Goal: Task Accomplishment & Management: Manage account settings

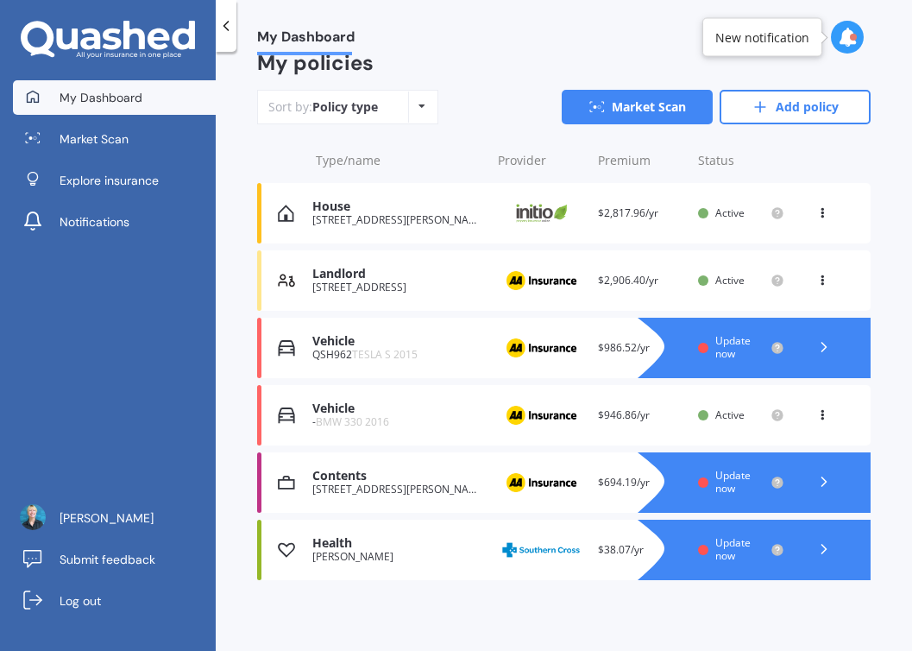
scroll to position [217, 0]
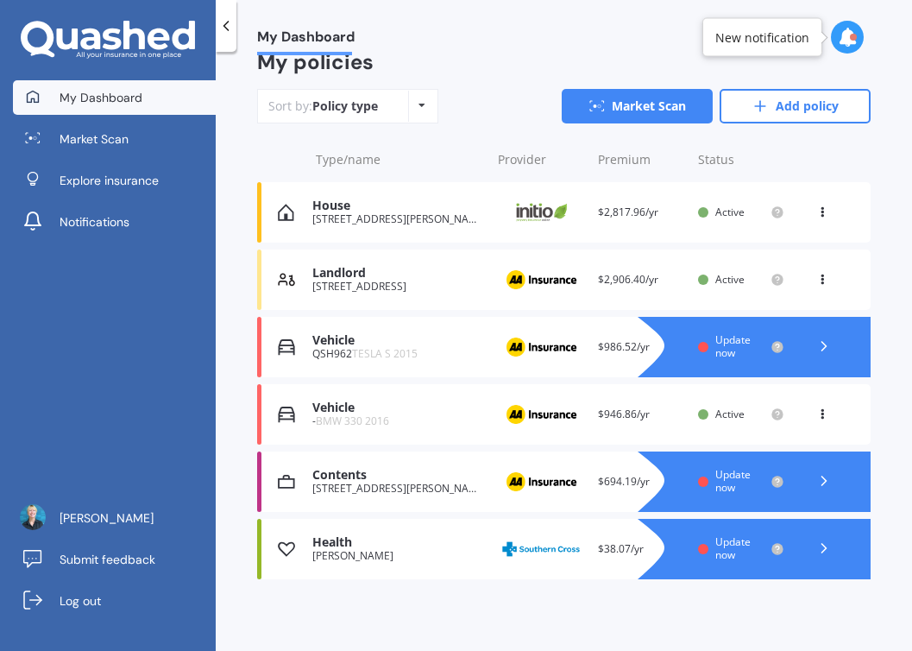
click at [375, 348] on span "TESLA S 2015" at bounding box center [385, 353] width 66 height 15
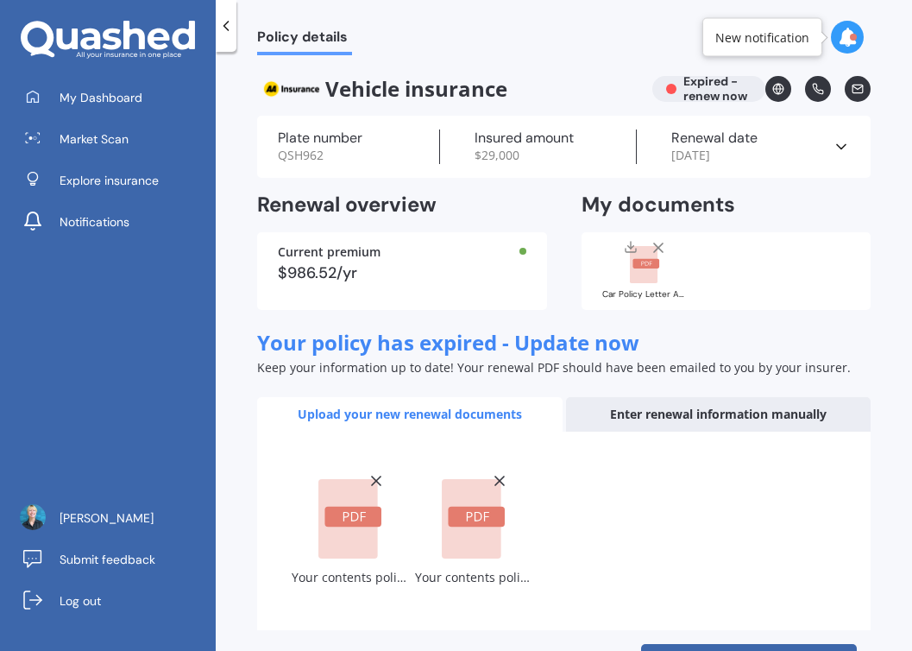
scroll to position [65, 0]
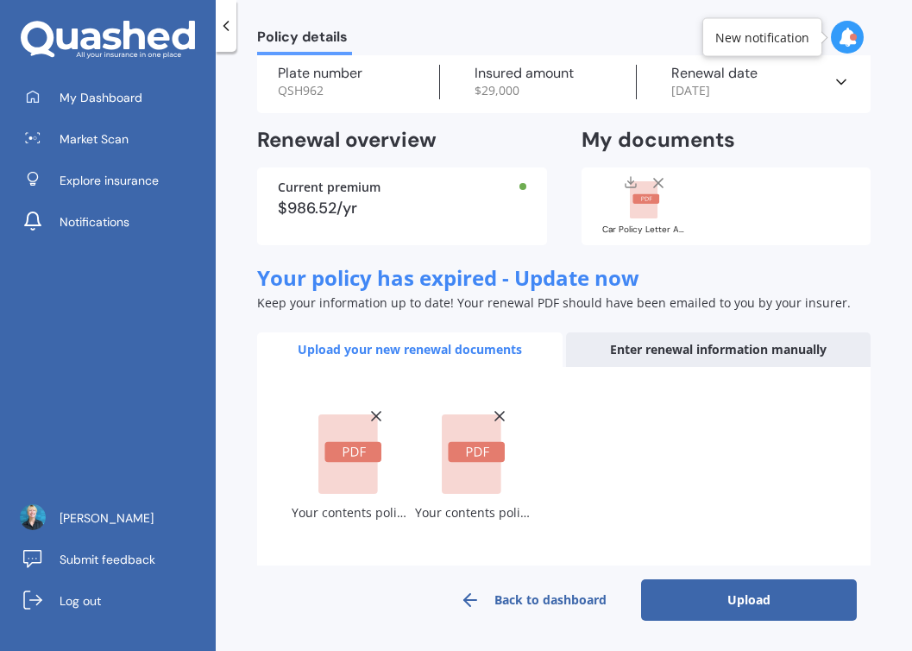
click at [730, 600] on button "Upload" at bounding box center [749, 599] width 216 height 41
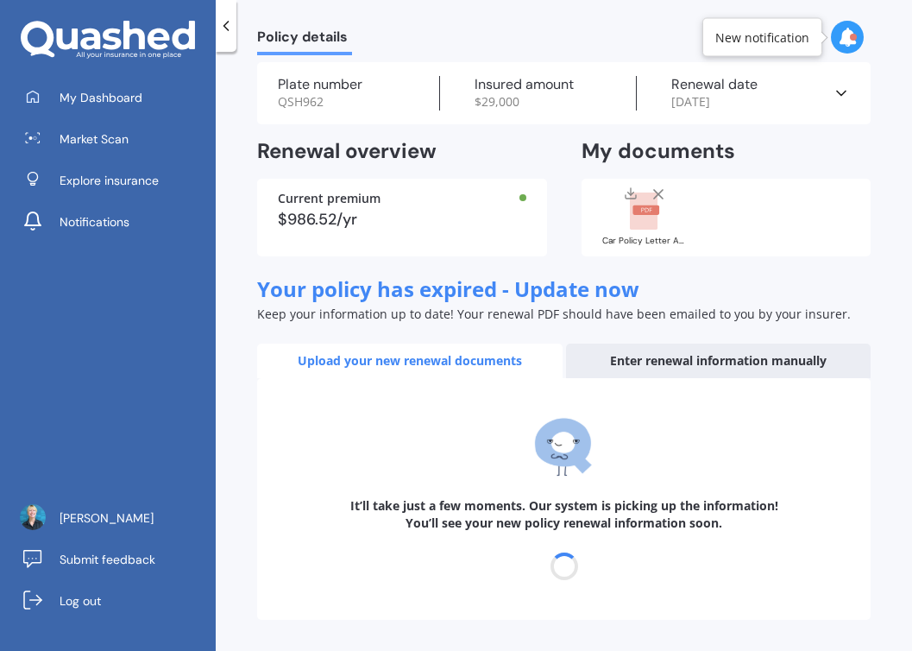
scroll to position [53, 0]
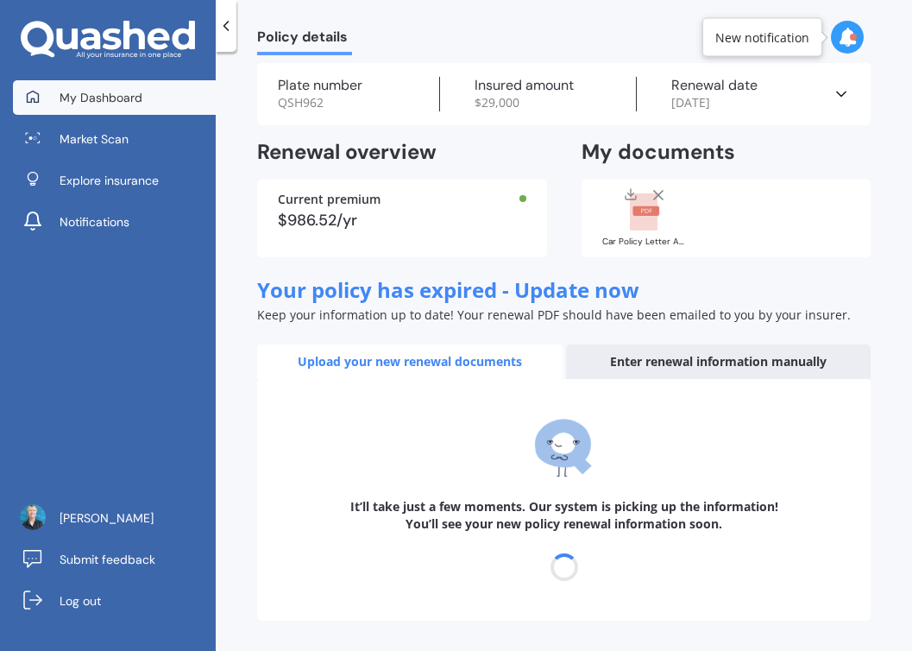
select select "28"
select select "10"
select select "2026"
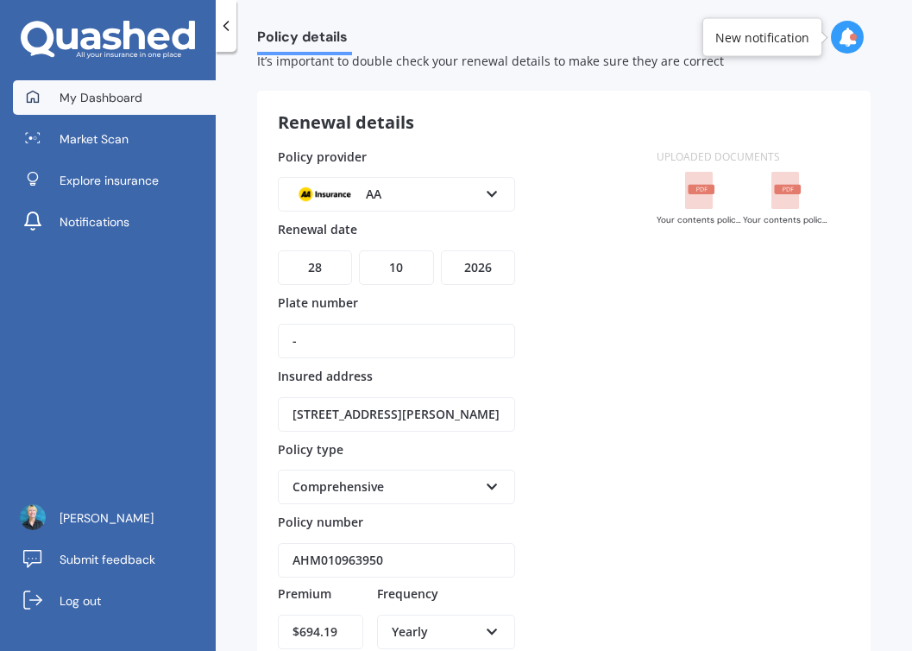
scroll to position [0, 0]
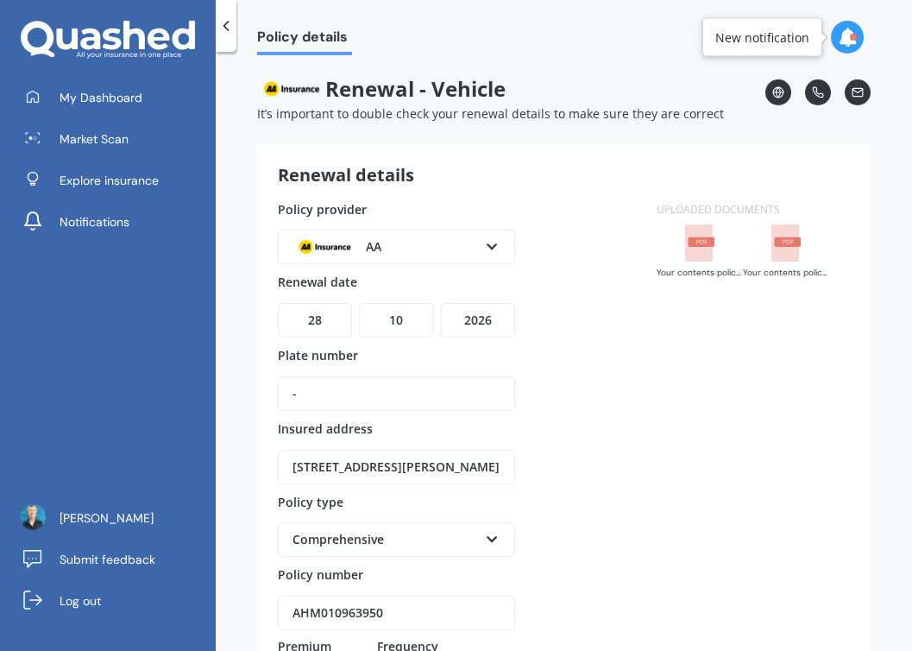
click at [228, 20] on icon at bounding box center [225, 25] width 17 height 17
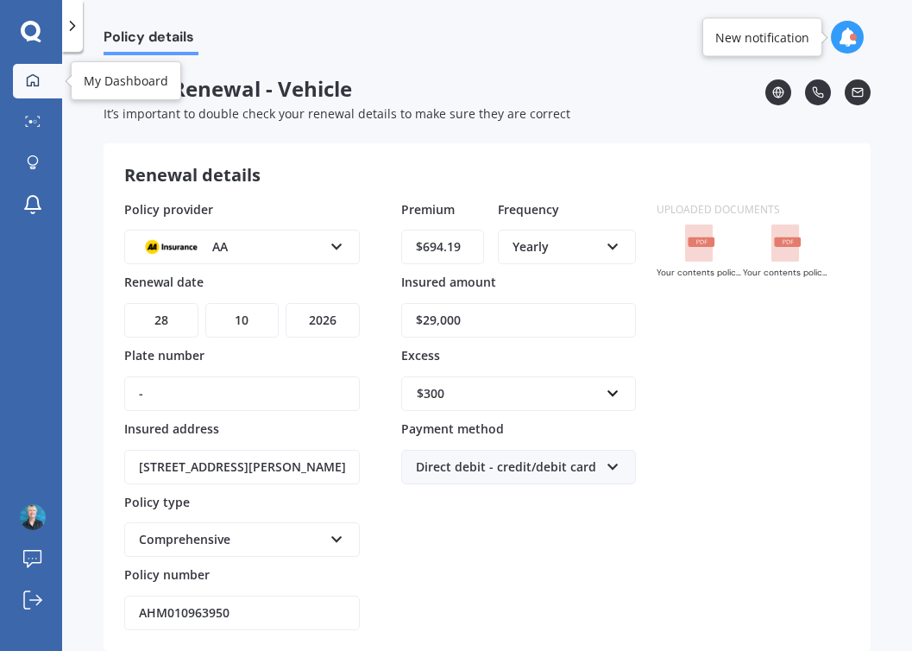
click at [30, 80] on icon at bounding box center [33, 80] width 14 height 14
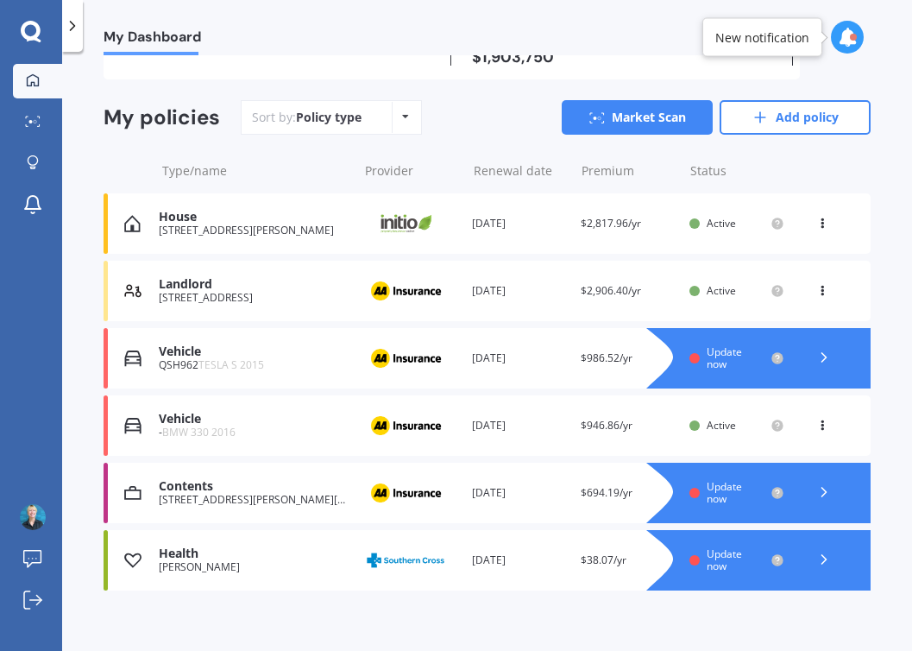
scroll to position [179, 0]
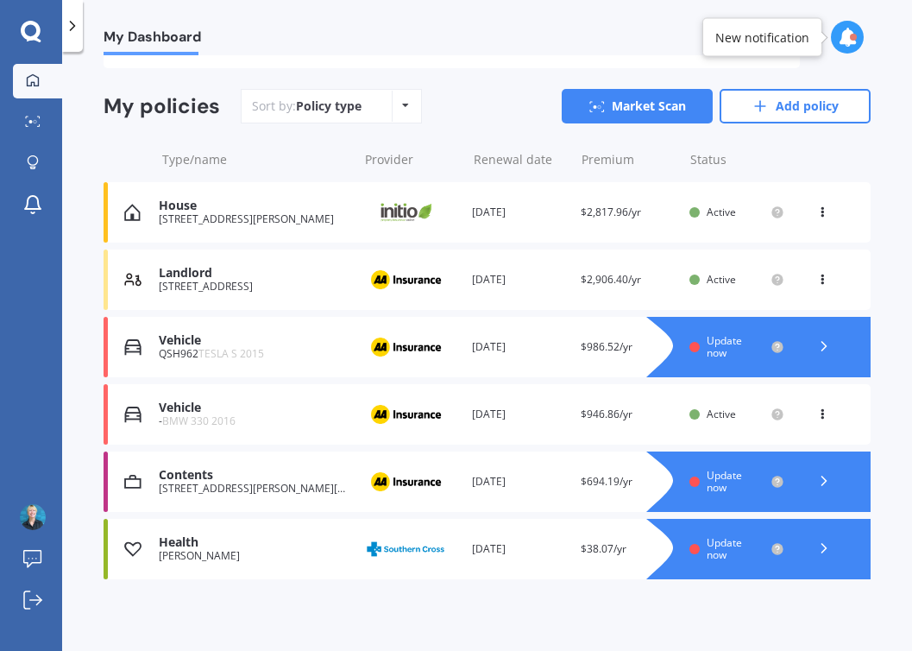
click at [845, 40] on icon at bounding box center [847, 37] width 19 height 19
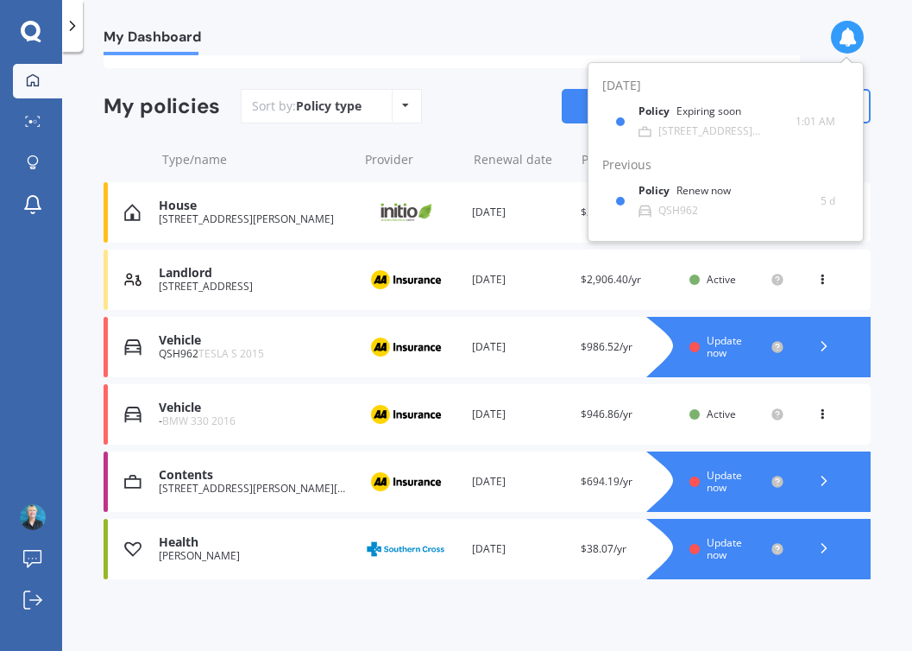
click at [716, 348] on span "Update now" at bounding box center [724, 346] width 35 height 27
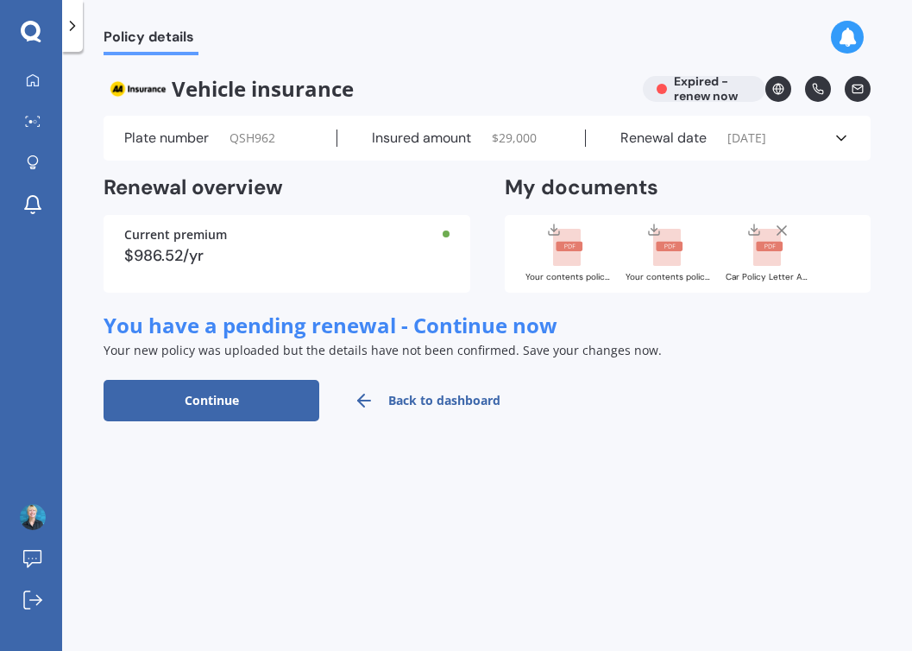
click at [781, 230] on line at bounding box center [782, 230] width 9 height 9
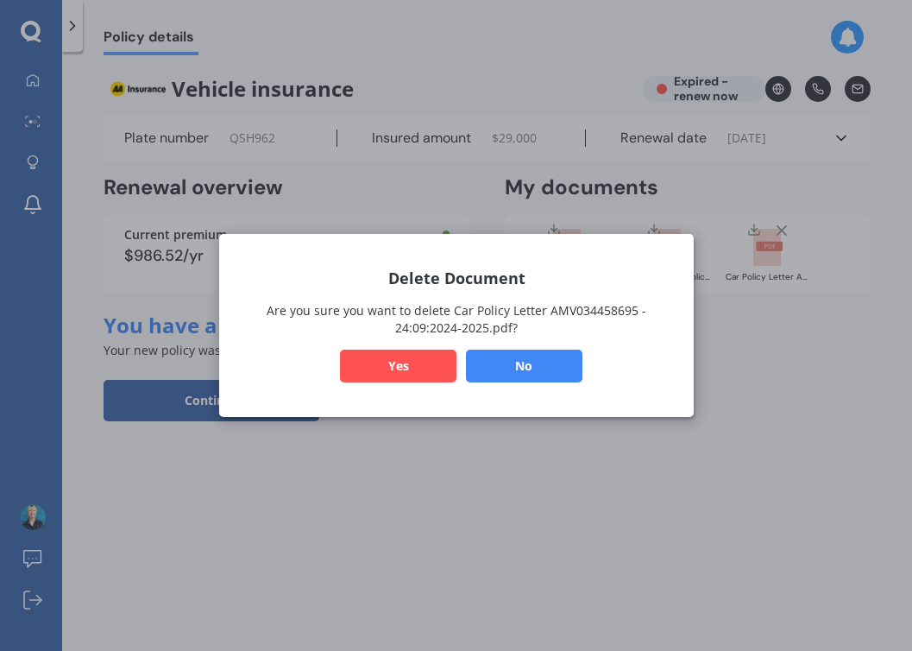
click at [392, 372] on button "Yes" at bounding box center [398, 366] width 117 height 33
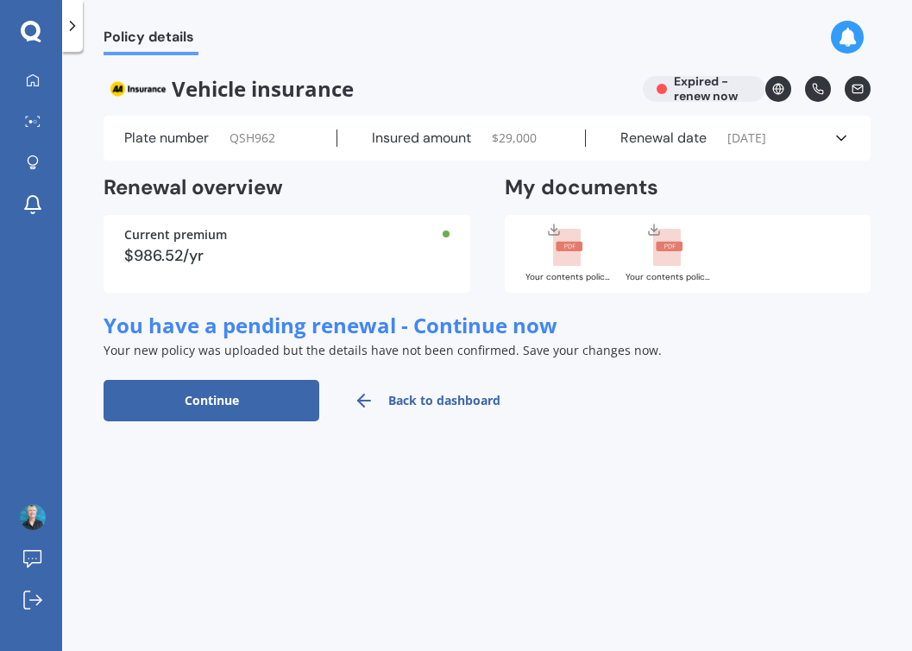
click at [224, 400] on button "Continue" at bounding box center [212, 400] width 216 height 41
select select "28"
select select "10"
select select "2026"
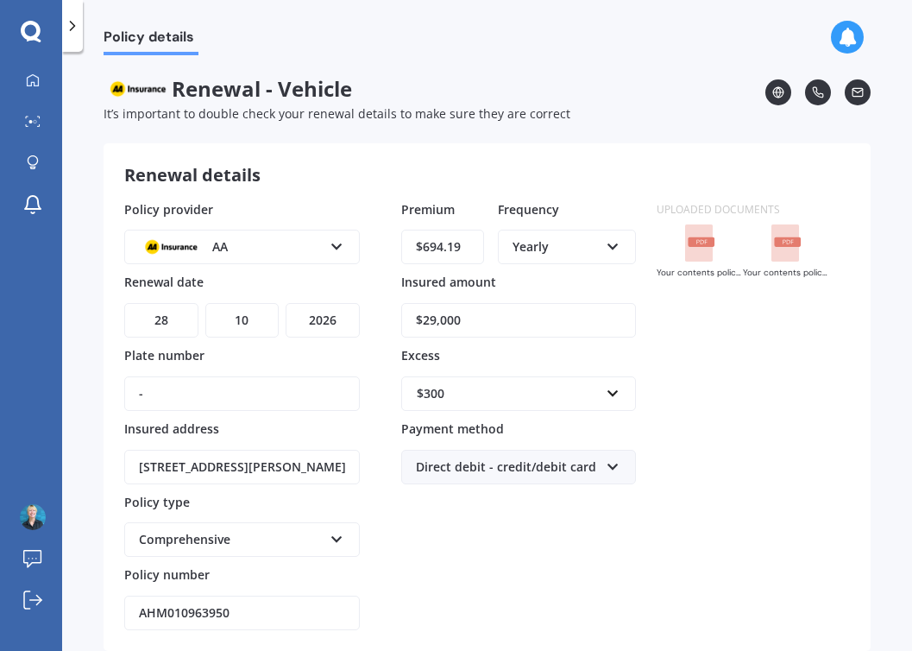
scroll to position [93, 0]
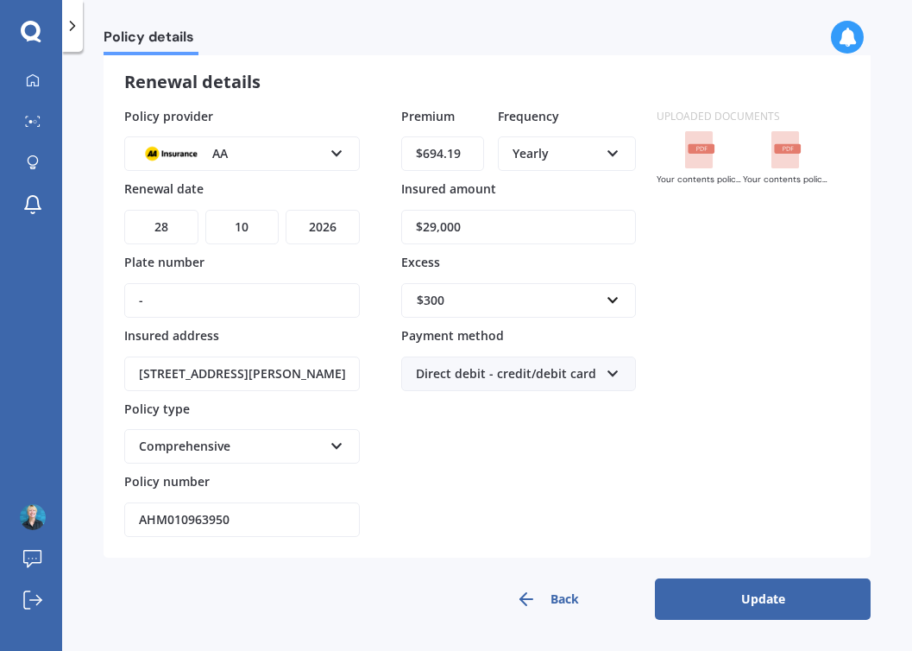
click at [735, 595] on button "Update" at bounding box center [763, 598] width 216 height 41
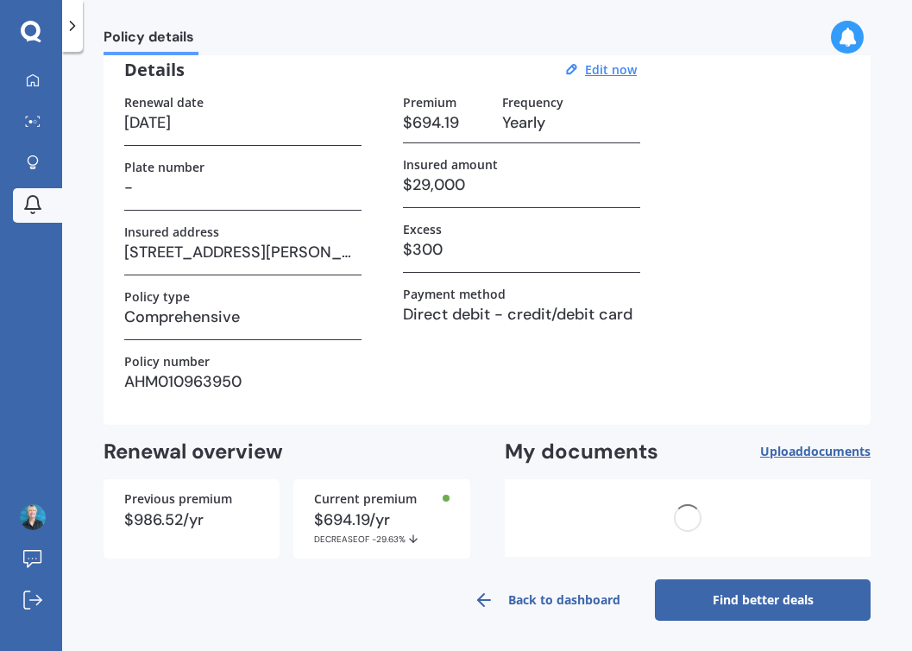
scroll to position [0, 0]
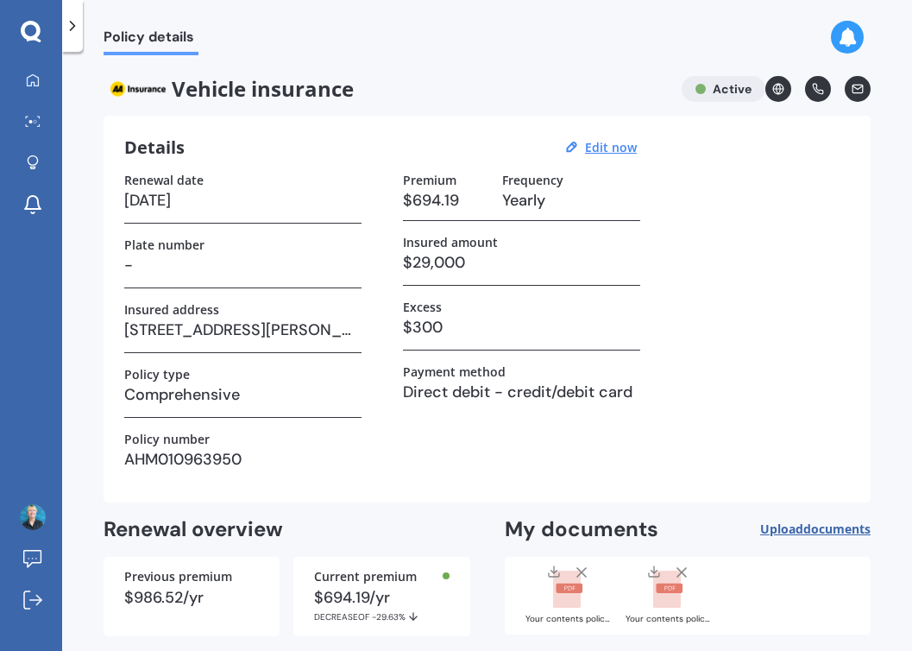
click at [564, 591] on rect at bounding box center [570, 587] width 27 height 9
click at [612, 148] on u "Edit now" at bounding box center [611, 147] width 52 height 16
select select "28"
select select "10"
select select "2026"
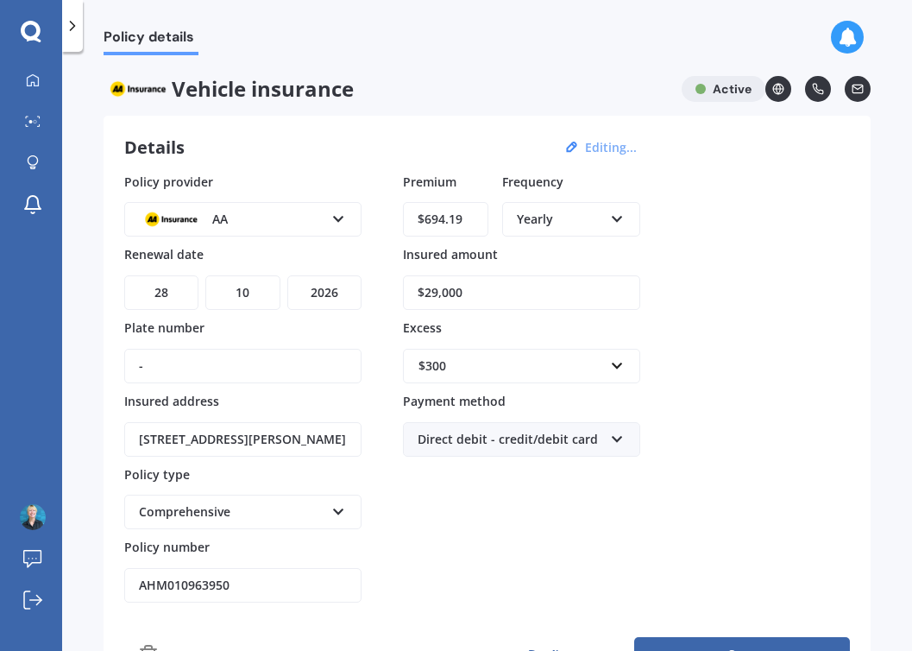
drag, startPoint x: 448, startPoint y: 221, endPoint x: 428, endPoint y: 225, distance: 20.3
click at [428, 225] on input "$694.19" at bounding box center [445, 219] width 85 height 35
type input "$669.00"
click at [387, 540] on div "Policy provider AA AA AMI AMP ANZ ASB Aioi Nissay Dowa Ando Assurant Autosure B…" at bounding box center [487, 388] width 726 height 431
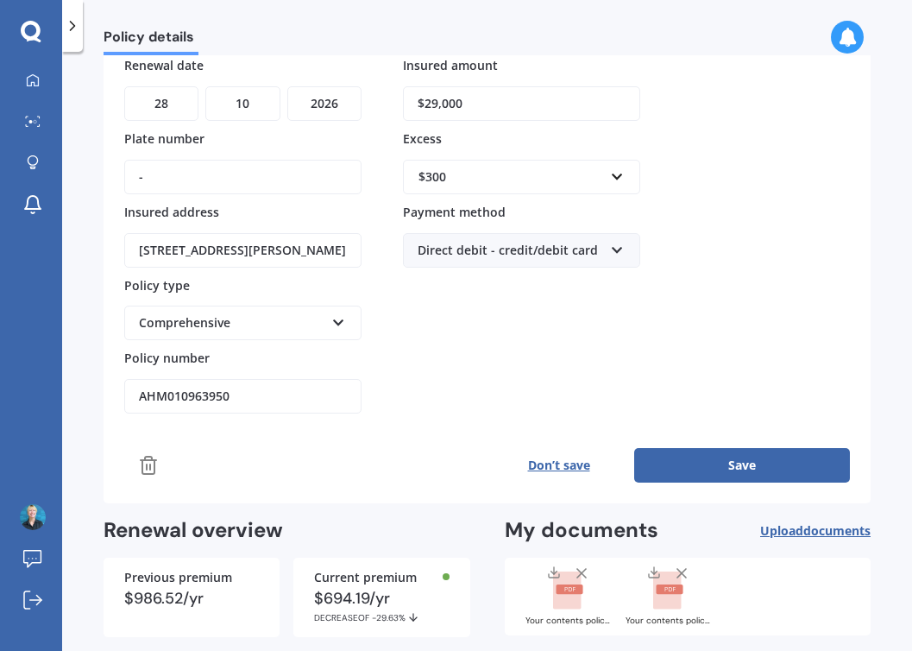
click at [561, 595] on rect at bounding box center [567, 590] width 28 height 38
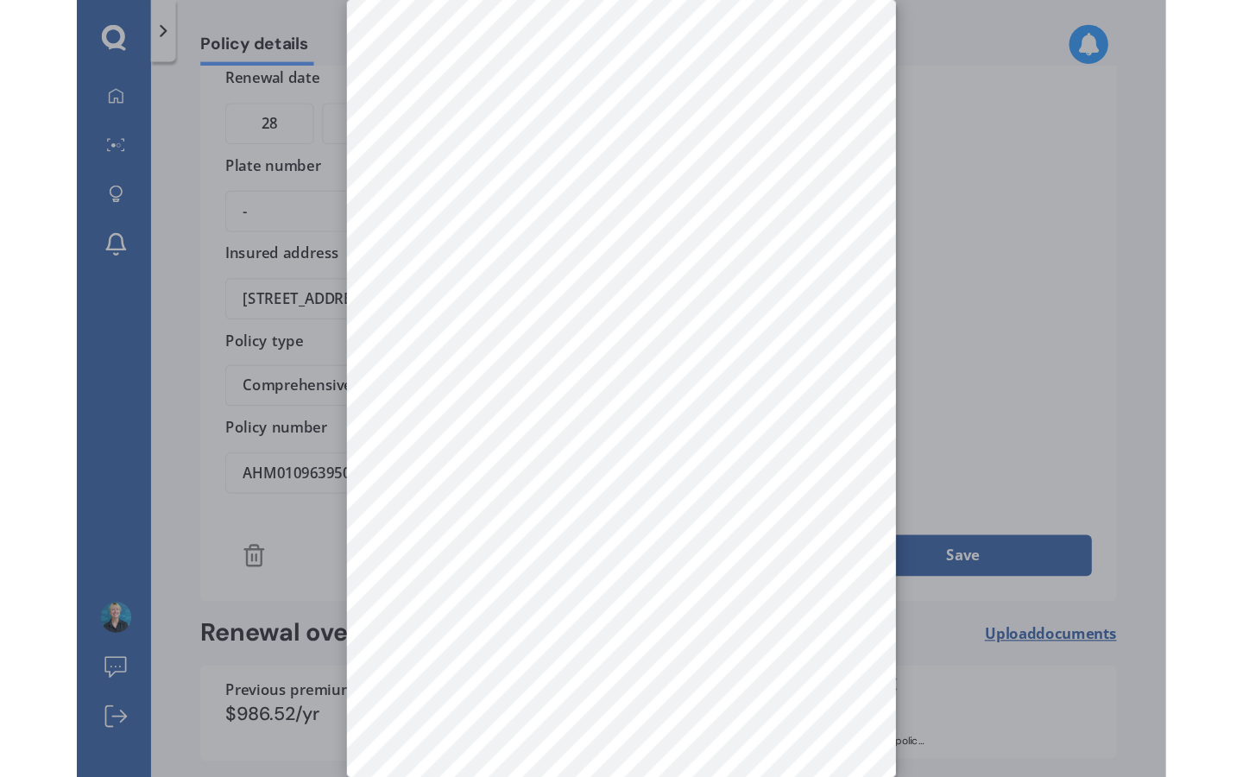
scroll to position [0, 0]
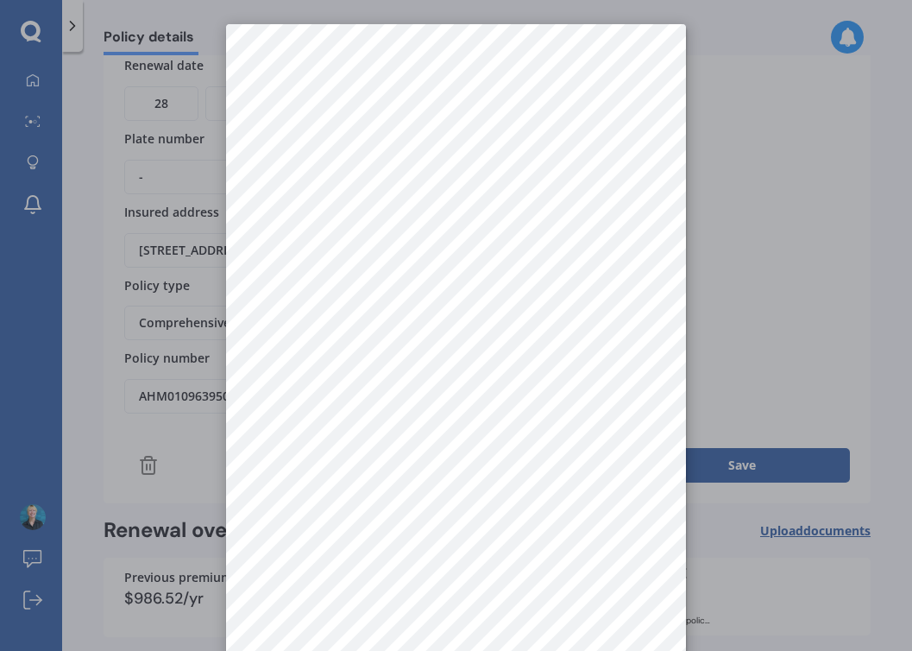
click at [710, 309] on div at bounding box center [456, 325] width 912 height 651
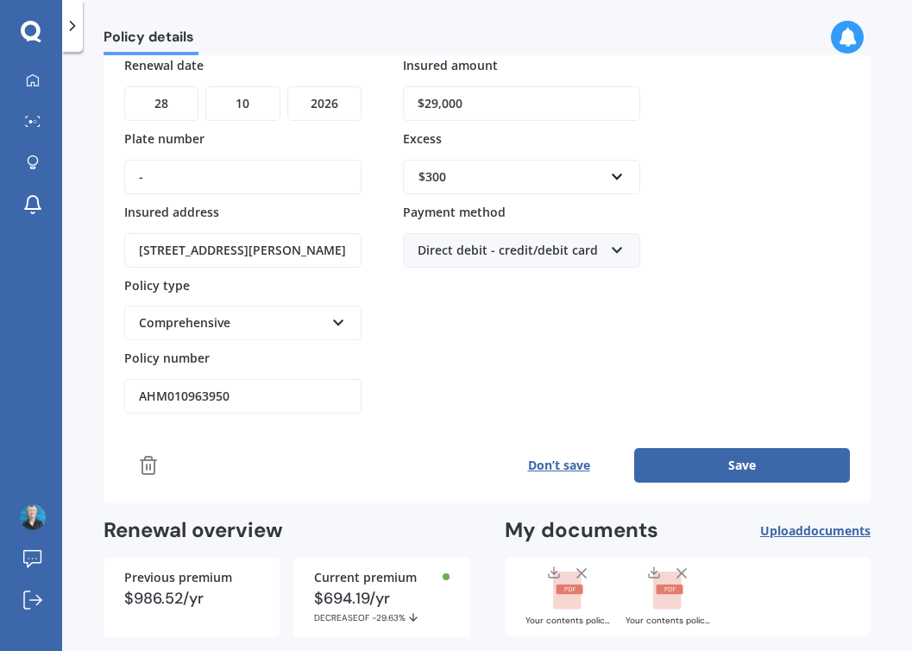
click at [658, 585] on rect at bounding box center [670, 588] width 27 height 9
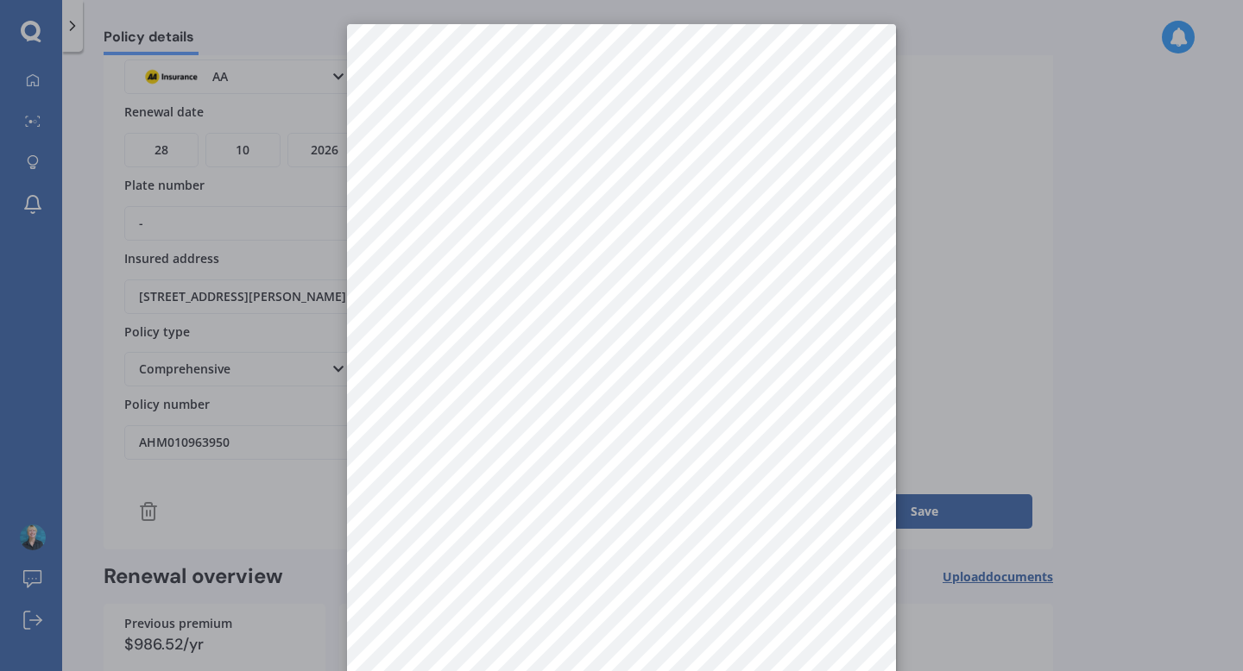
click at [274, 44] on div at bounding box center [621, 335] width 1243 height 671
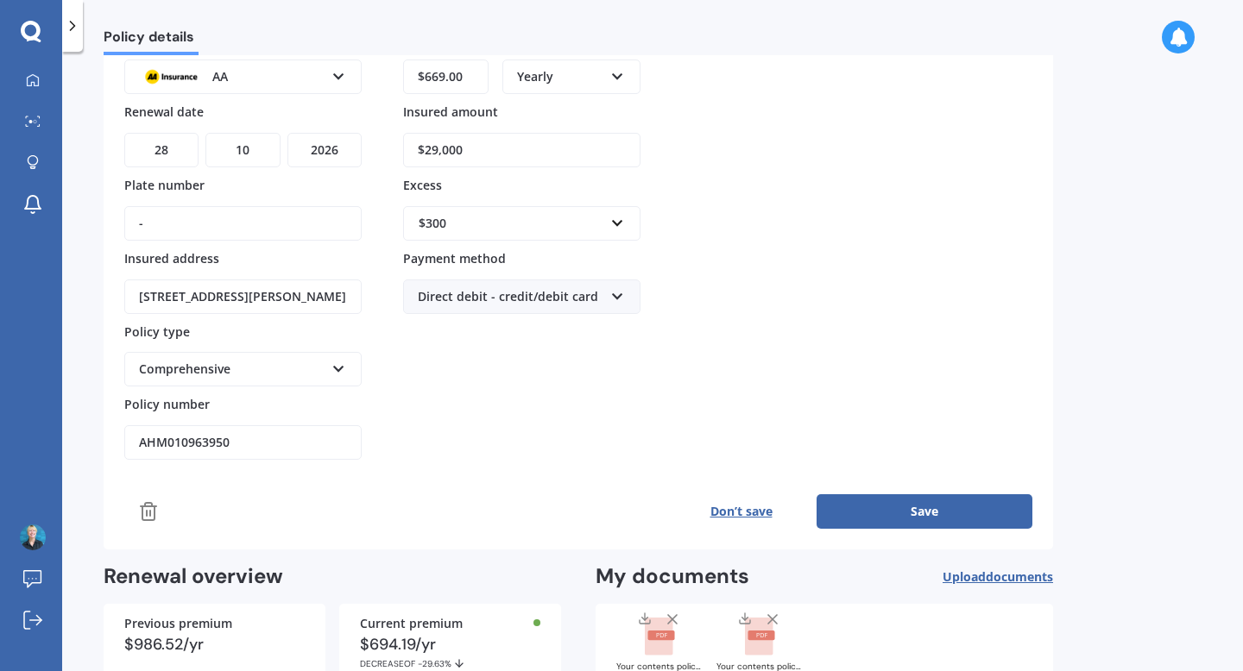
click at [753, 636] on rect at bounding box center [760, 635] width 27 height 9
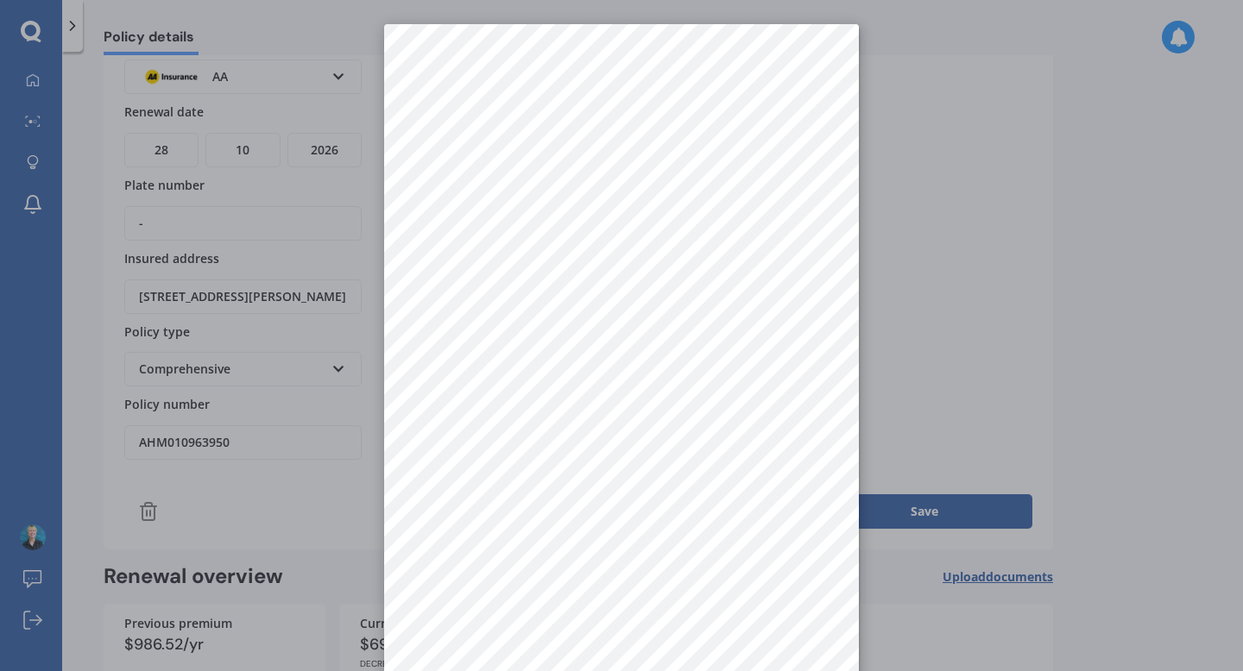
scroll to position [24, 0]
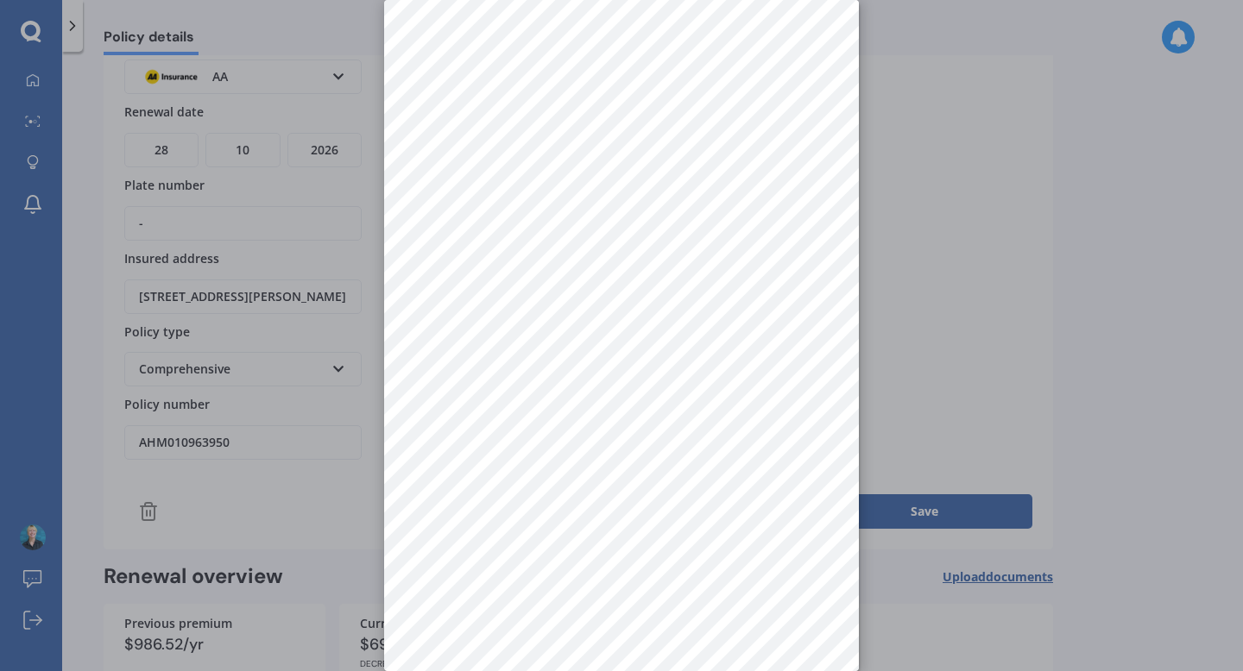
click at [937, 331] on div at bounding box center [621, 335] width 1243 height 671
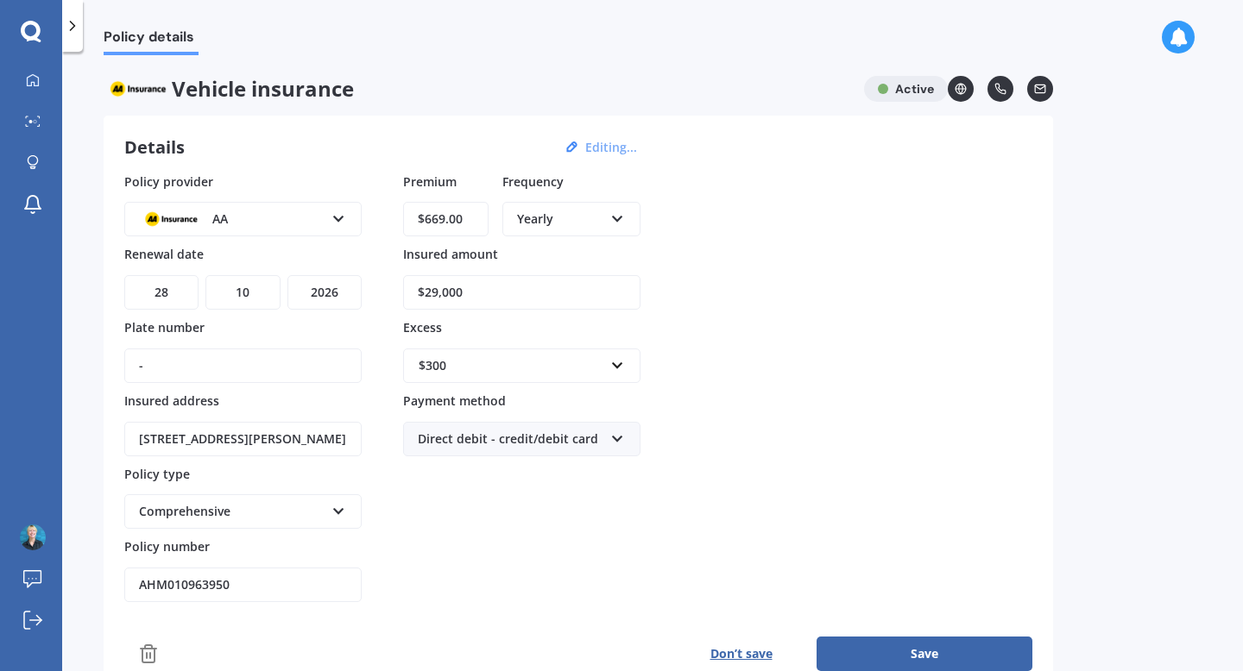
scroll to position [248, 0]
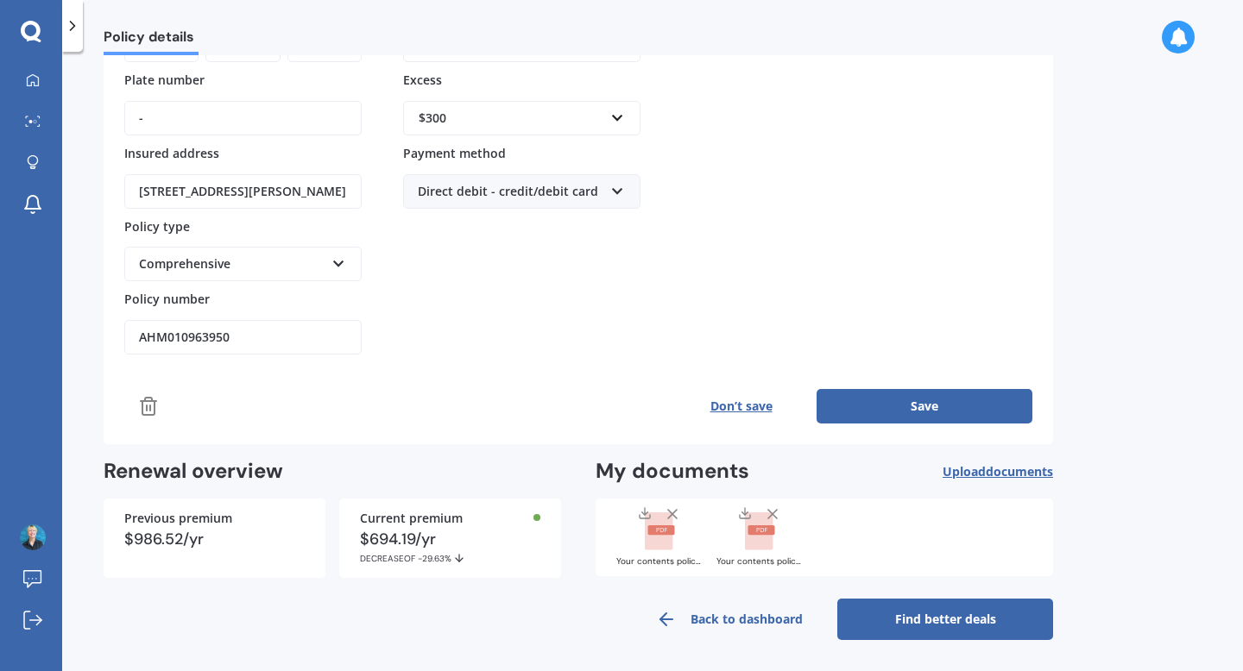
click at [756, 532] on icon at bounding box center [761, 530] width 10 height 4
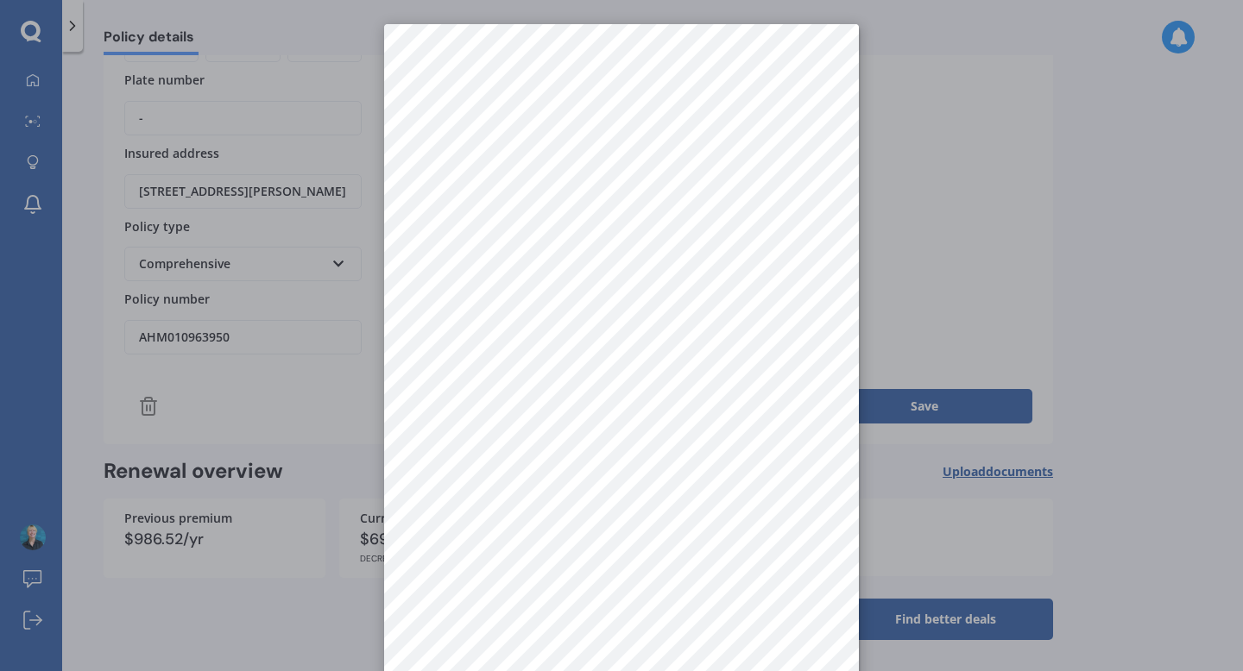
click at [935, 195] on div at bounding box center [621, 335] width 1243 height 671
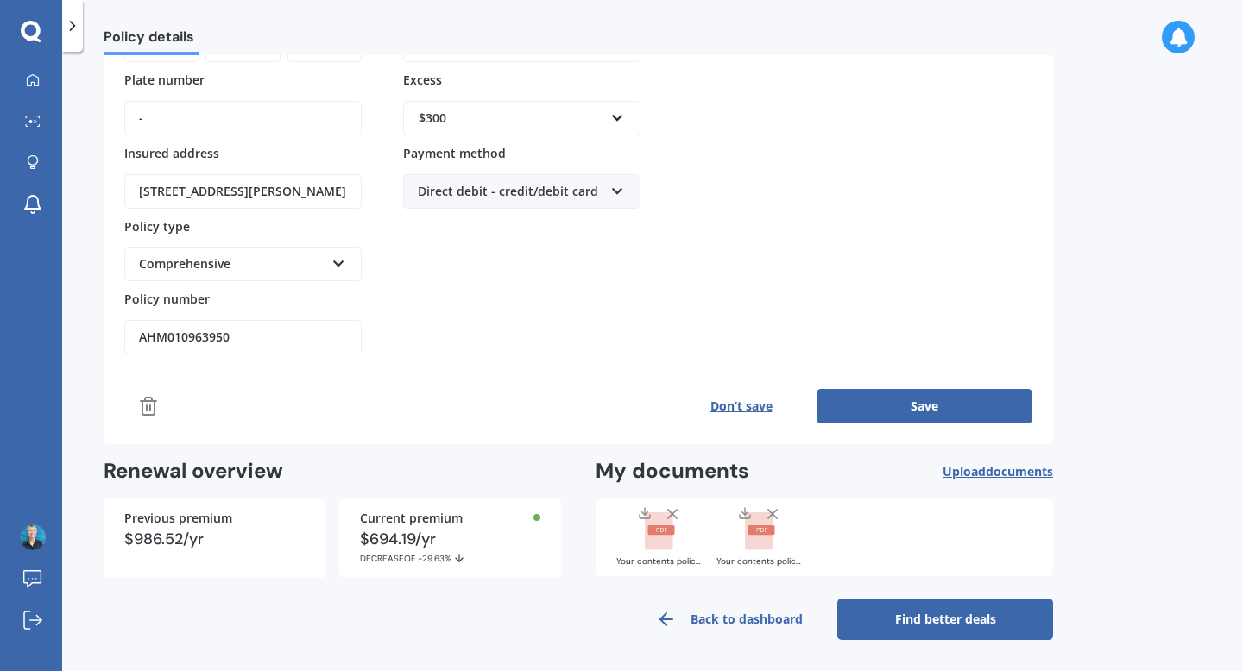
click at [674, 518] on icon at bounding box center [672, 514] width 17 height 17
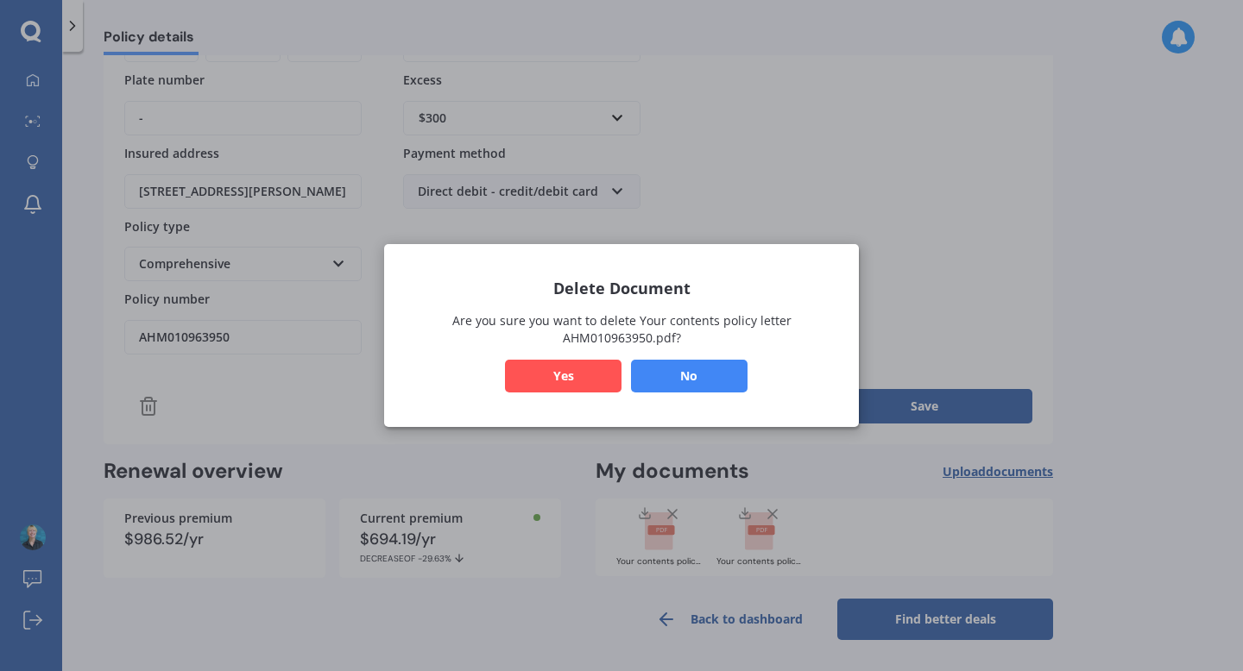
click at [548, 375] on button "Yes" at bounding box center [563, 376] width 117 height 33
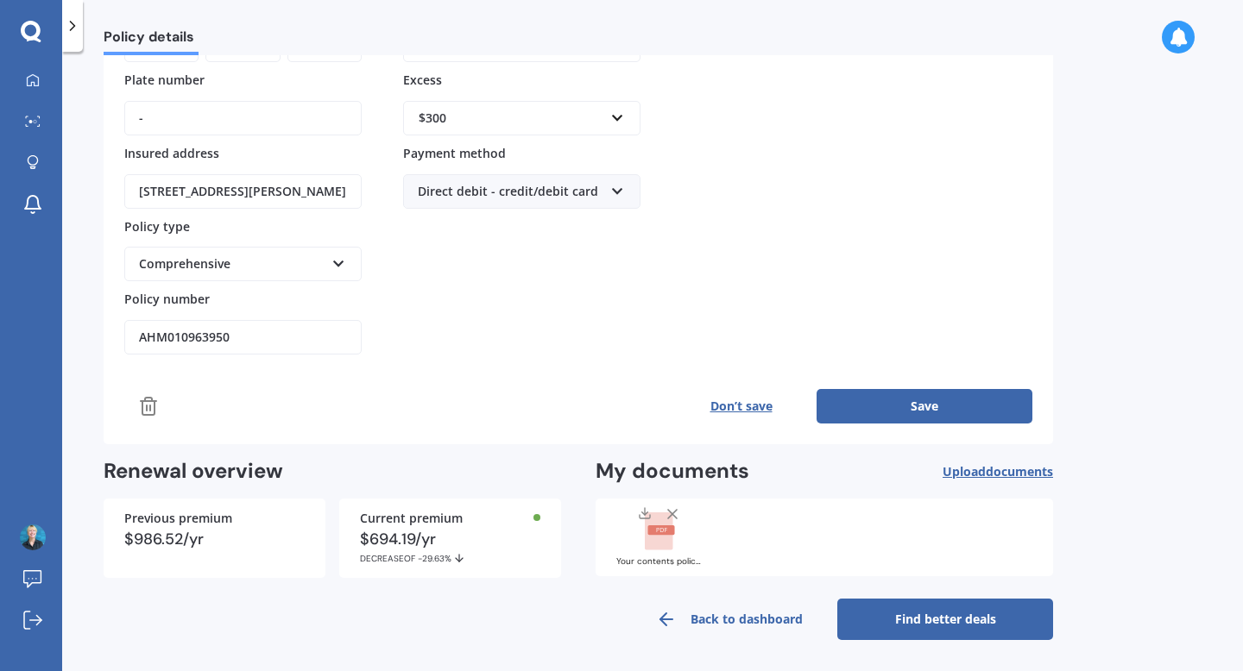
click at [674, 514] on icon at bounding box center [672, 514] width 17 height 17
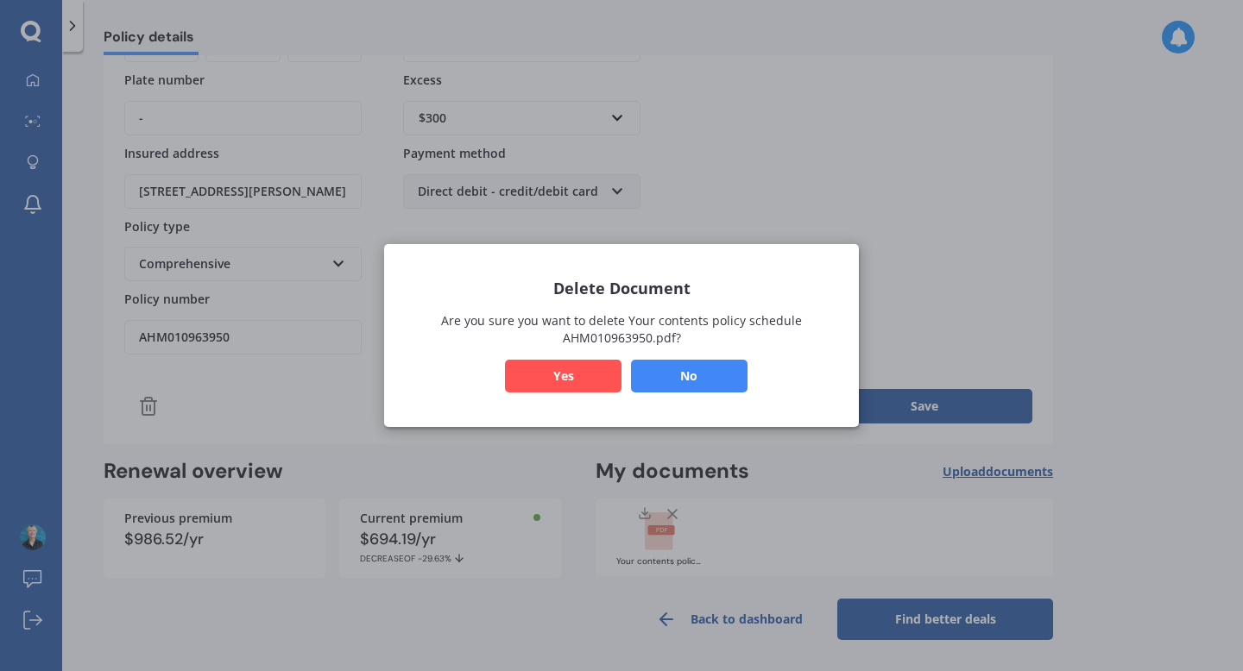
click at [580, 378] on button "Yes" at bounding box center [563, 376] width 117 height 33
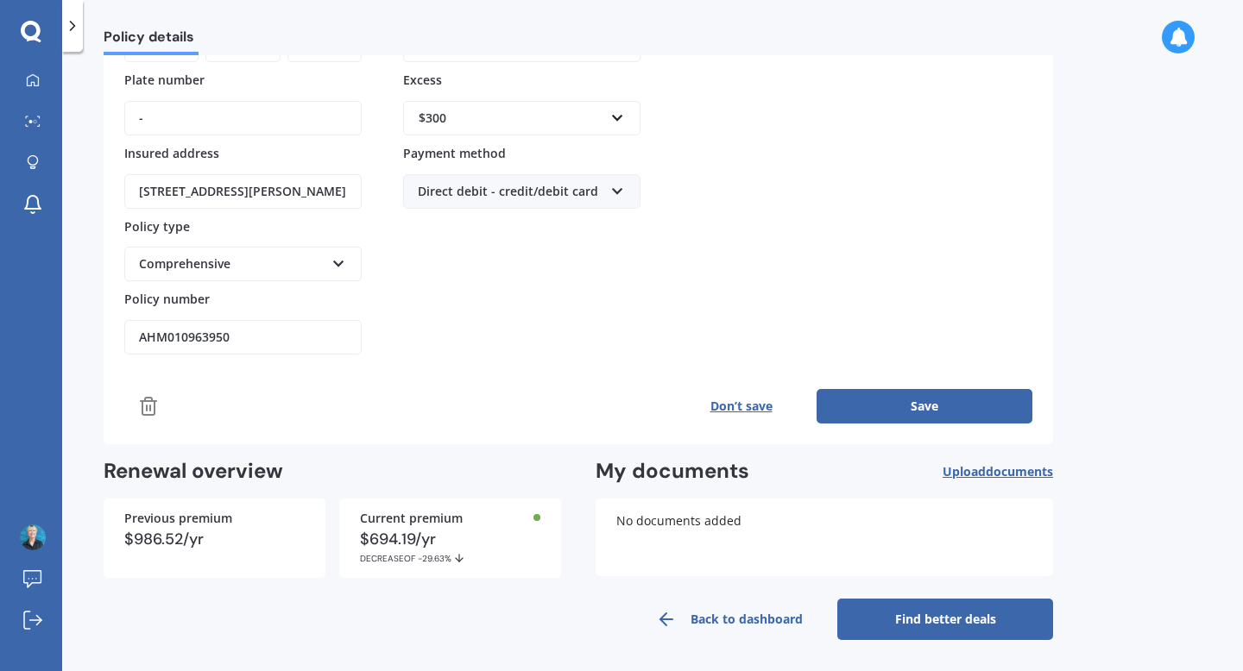
click at [929, 407] on button "Save" at bounding box center [924, 406] width 216 height 35
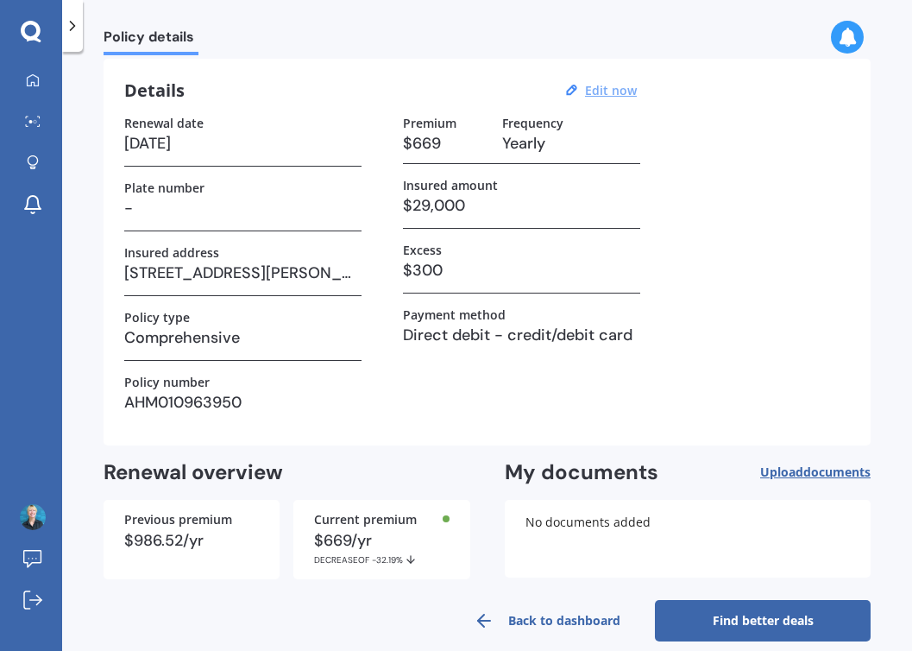
scroll to position [56, 0]
click at [706, 545] on div "No documents added" at bounding box center [688, 540] width 367 height 78
click at [770, 469] on span "Upload documents" at bounding box center [815, 473] width 110 height 14
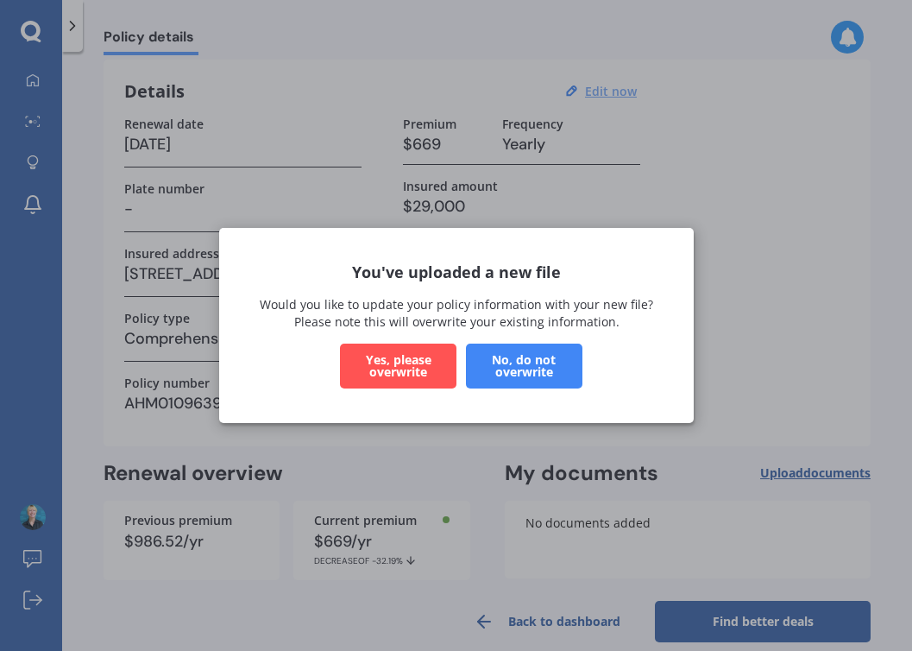
click at [391, 357] on button "Yes, please overwrite" at bounding box center [398, 365] width 117 height 45
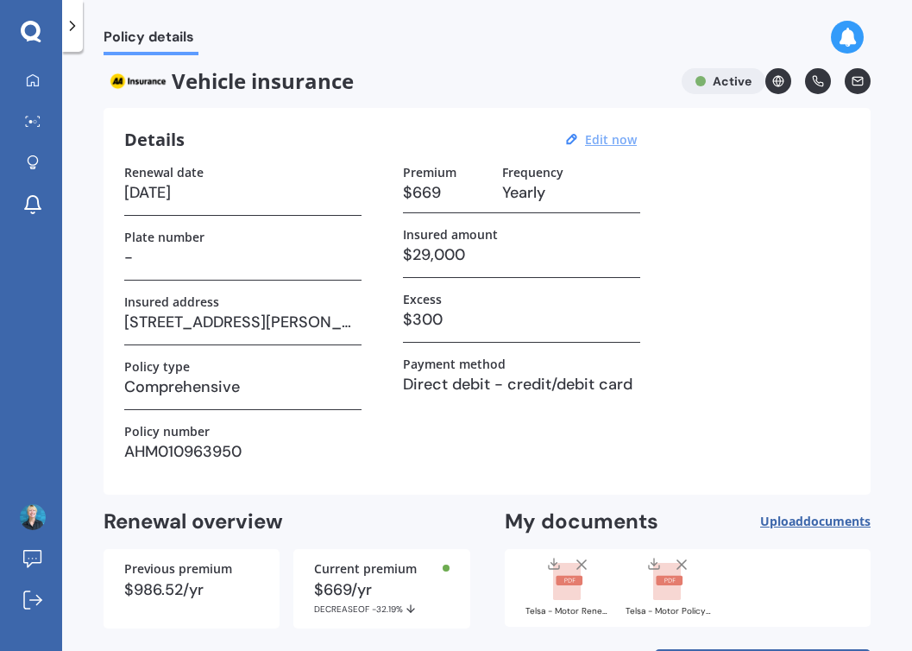
scroll to position [0, 0]
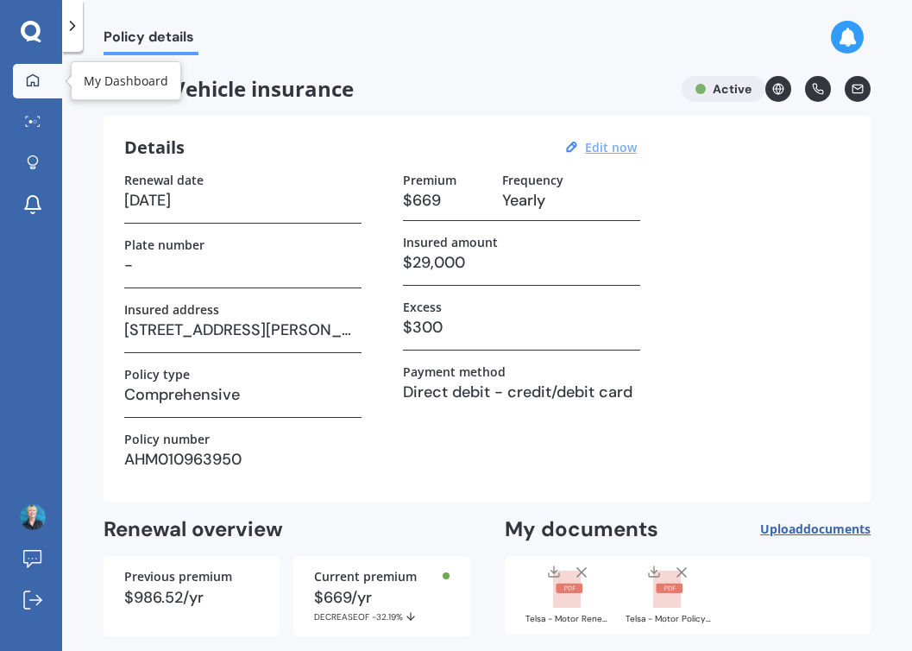
click at [35, 79] on icon at bounding box center [33, 80] width 14 height 14
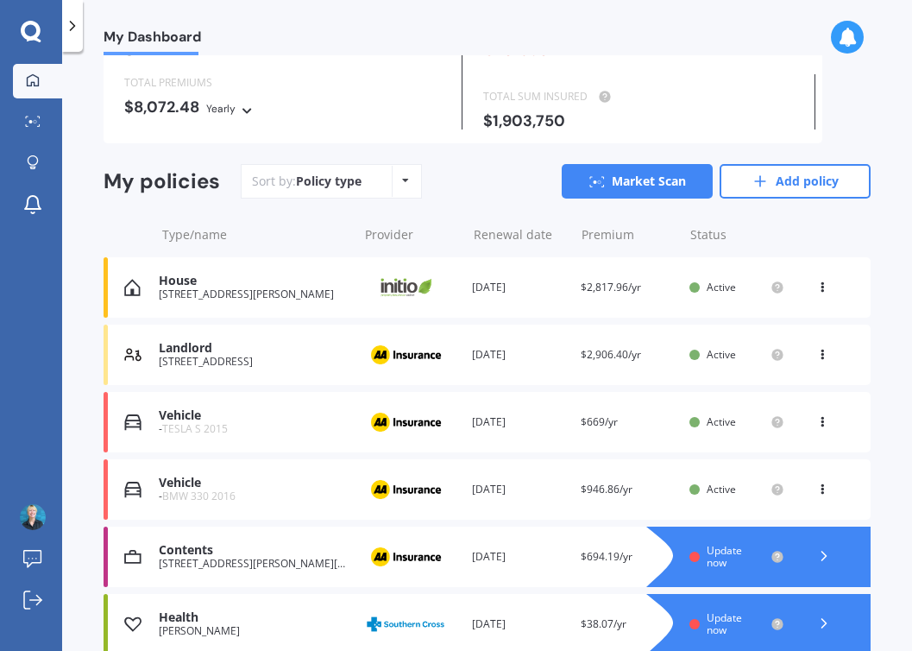
scroll to position [179, 0]
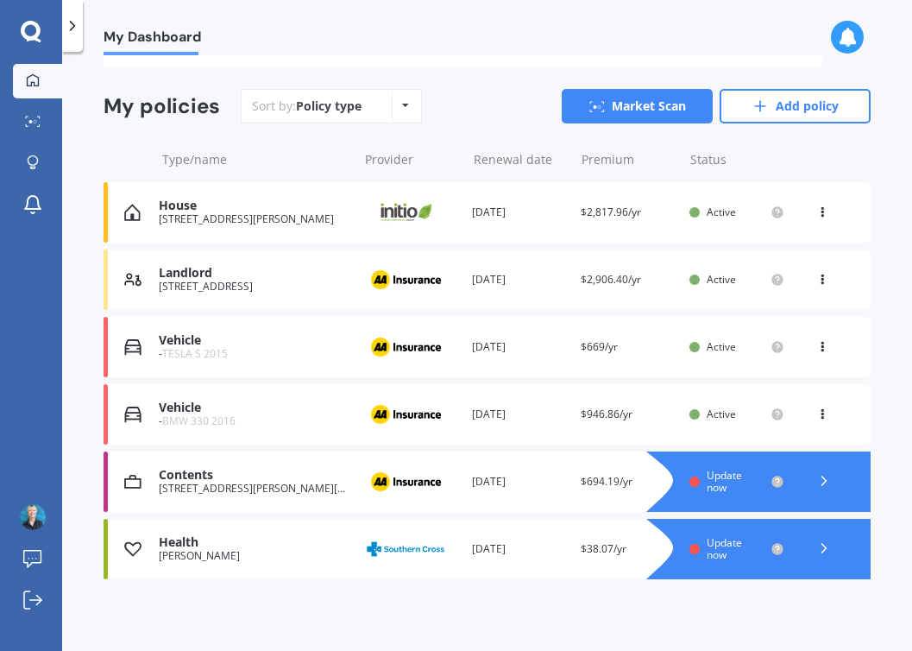
click at [190, 345] on div "Vehicle" at bounding box center [254, 340] width 190 height 15
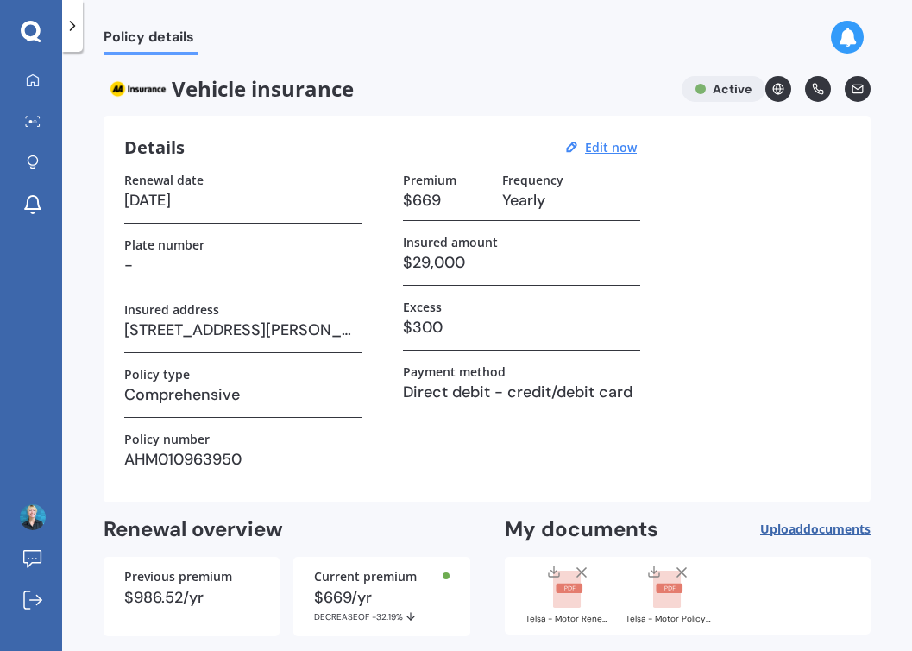
scroll to position [78, 0]
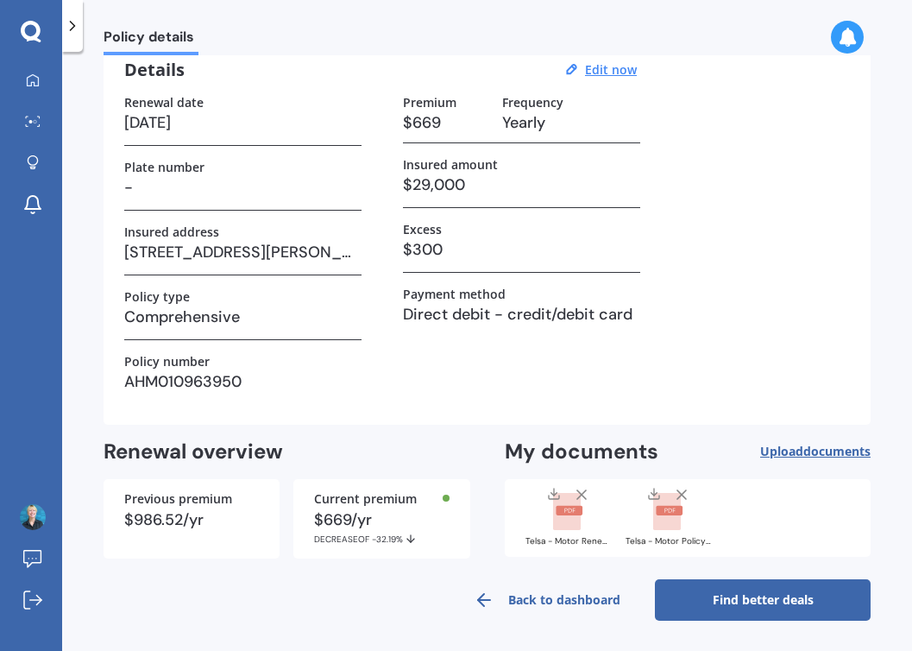
click at [661, 507] on rect at bounding box center [670, 510] width 27 height 9
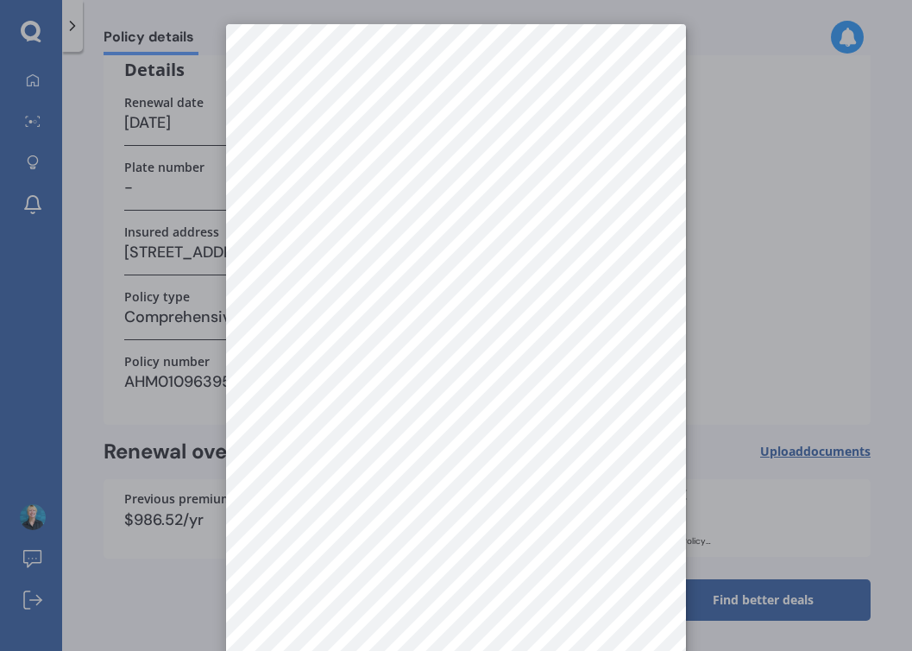
scroll to position [24, 0]
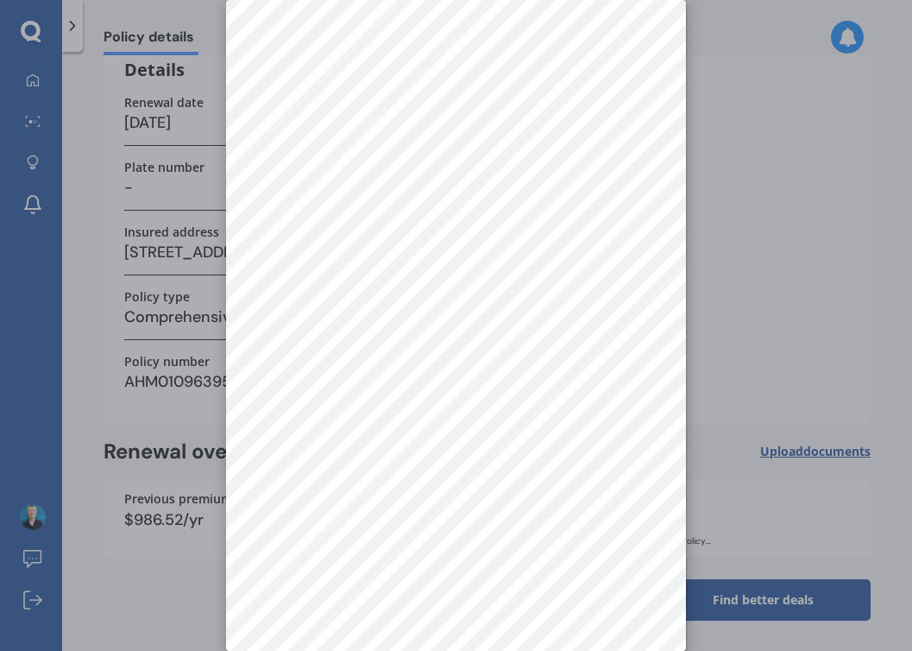
click at [176, 168] on div at bounding box center [456, 325] width 912 height 651
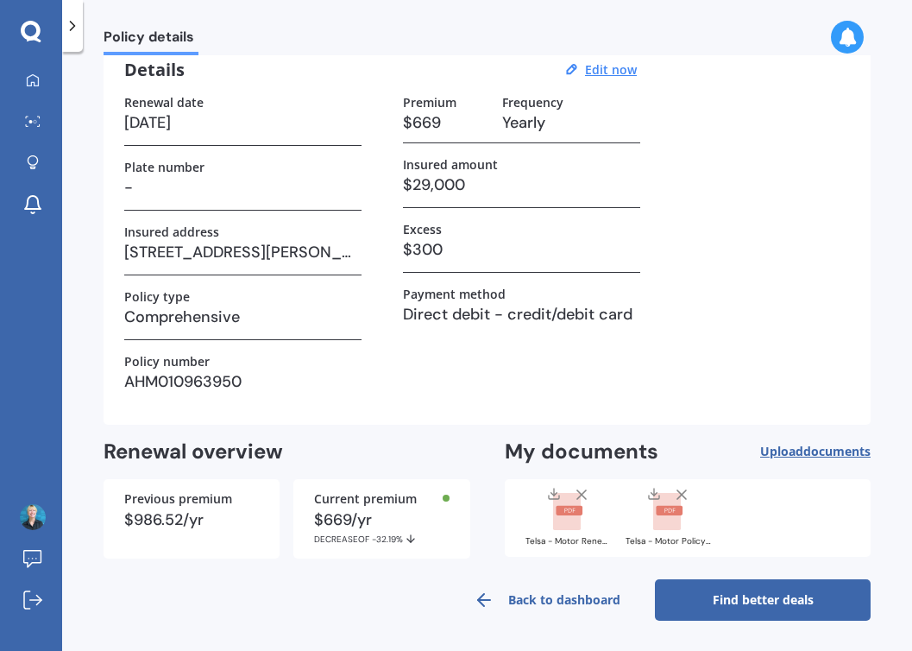
click at [563, 514] on rect at bounding box center [567, 512] width 28 height 38
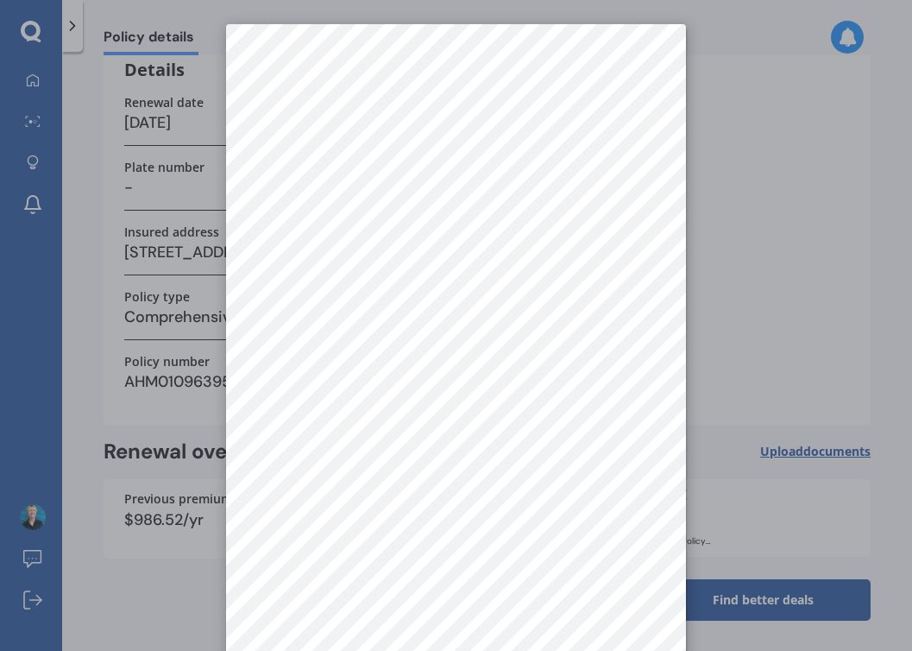
click at [82, 192] on div at bounding box center [456, 325] width 912 height 651
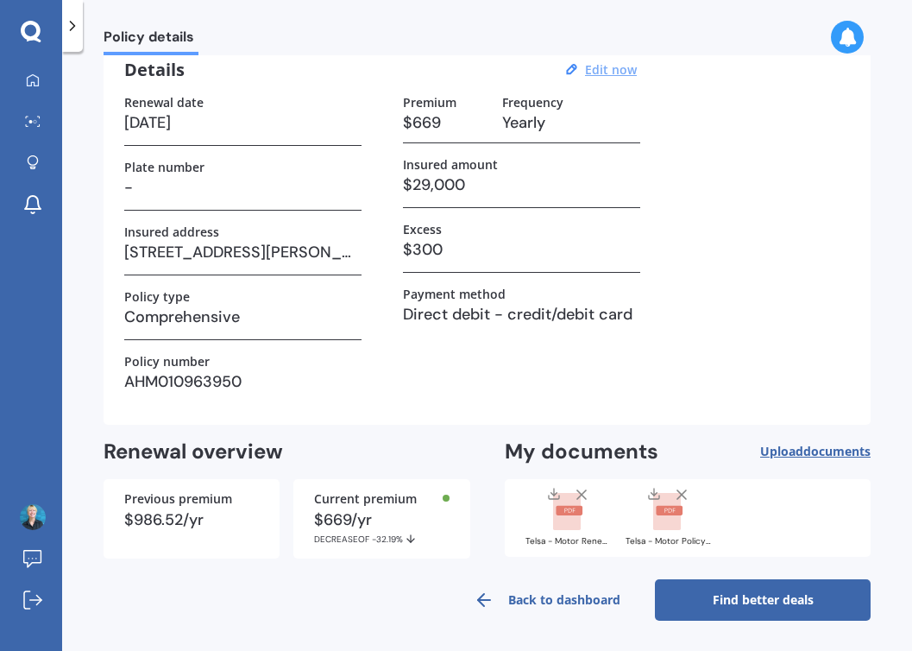
click at [595, 72] on u "Edit now" at bounding box center [611, 69] width 52 height 16
select select "28"
select select "10"
select select "2026"
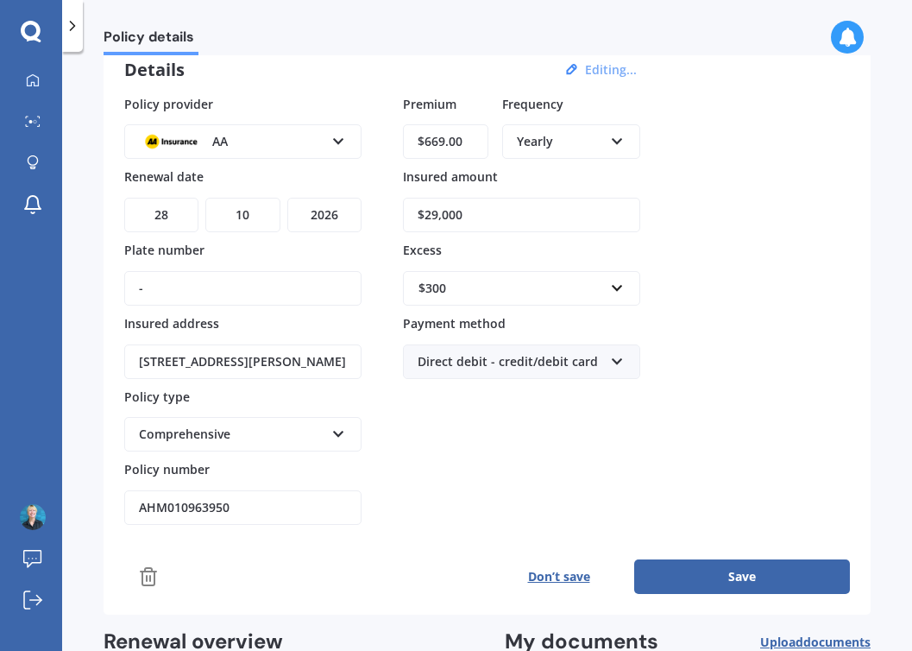
drag, startPoint x: 469, startPoint y: 141, endPoint x: 399, endPoint y: 141, distance: 69.9
click at [399, 141] on div "Policy provider AA AA AMI AMP ANZ ASB Aioi Nissay Dowa Ando Assurant Autosure B…" at bounding box center [487, 310] width 726 height 431
type input "$879.30"
click at [470, 493] on div "Premium $879.30 Frequency Yearly Yearly Six-Monthly Quarterly Monthly Fortnight…" at bounding box center [521, 310] width 237 height 431
click at [727, 576] on button "Save" at bounding box center [742, 576] width 216 height 35
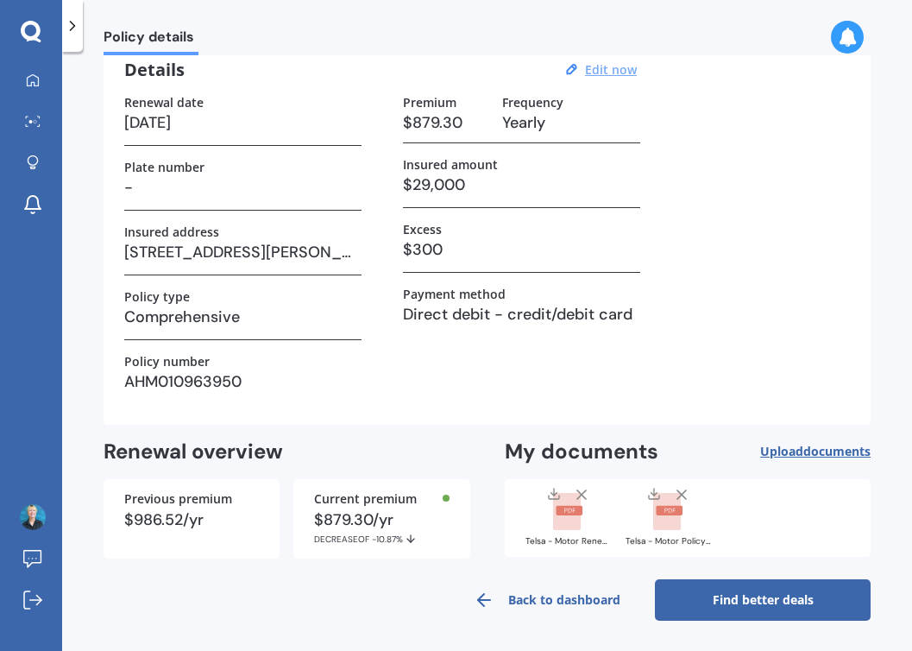
click at [557, 513] on rect at bounding box center [570, 510] width 27 height 9
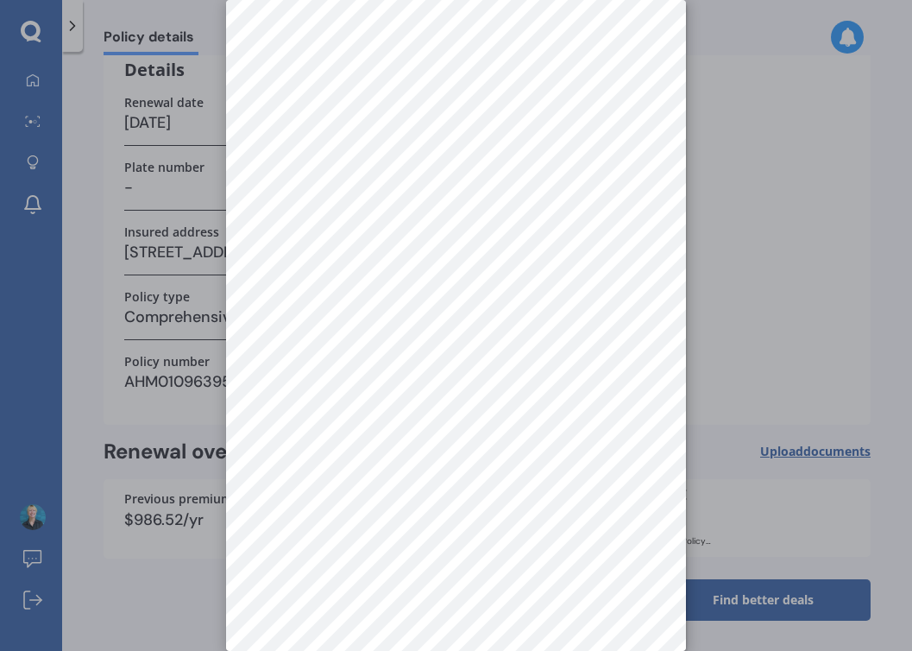
click at [730, 293] on div at bounding box center [456, 325] width 912 height 651
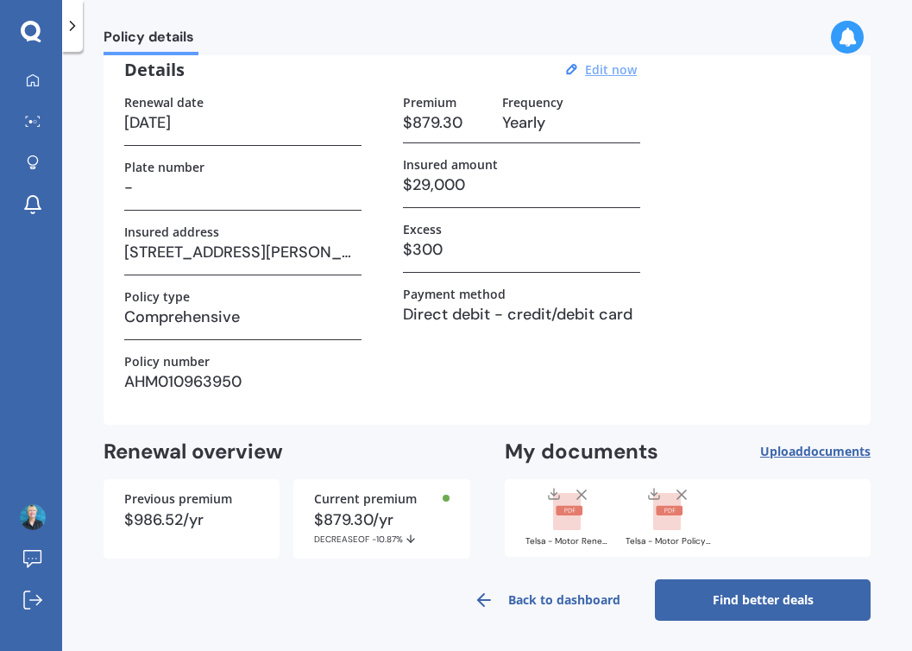
click at [662, 507] on rect at bounding box center [670, 510] width 27 height 9
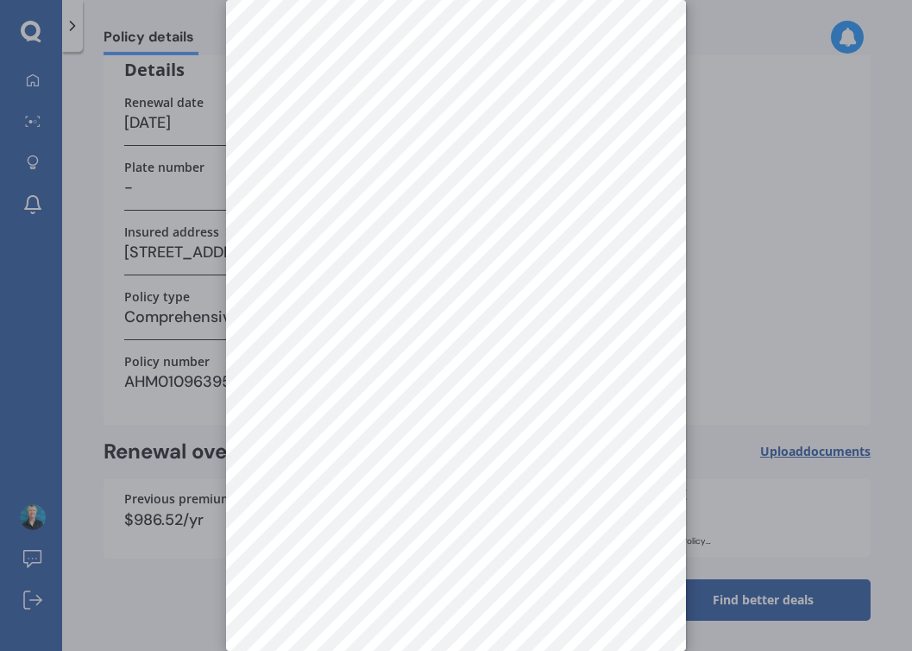
click at [823, 72] on div at bounding box center [456, 325] width 912 height 651
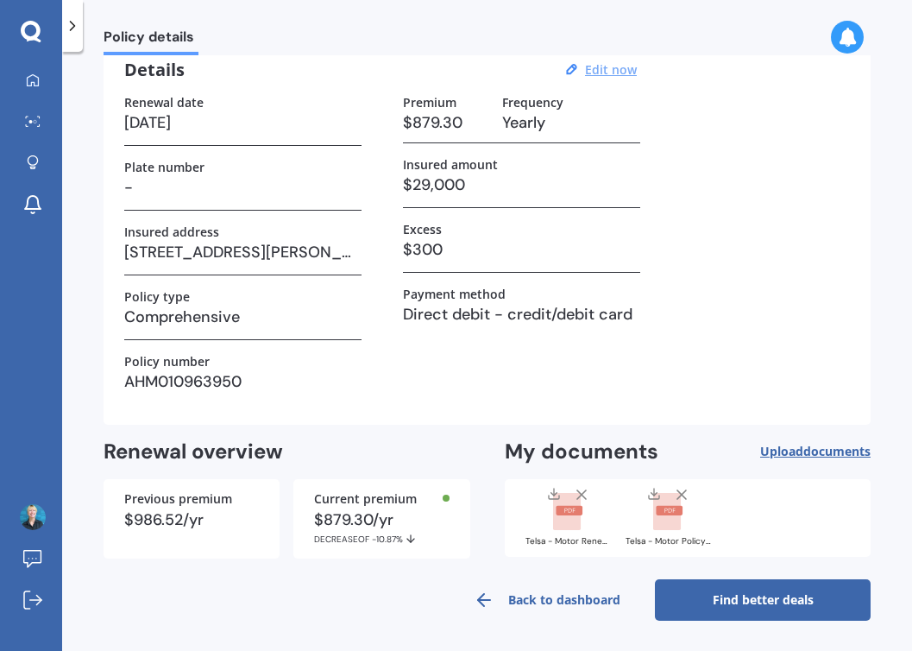
click at [596, 68] on u "Edit now" at bounding box center [611, 69] width 52 height 16
select select "28"
select select "10"
select select "2026"
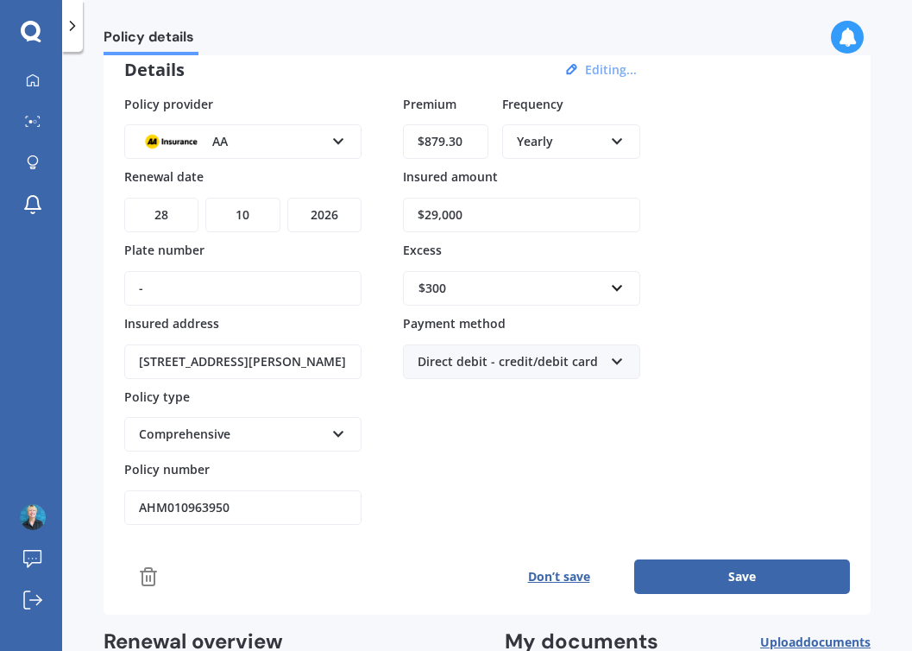
drag, startPoint x: 442, startPoint y: 219, endPoint x: 419, endPoint y: 219, distance: 22.4
click at [419, 219] on input "$29,000" at bounding box center [521, 215] width 237 height 35
type input "$27,500"
click at [476, 528] on div "Policy provider AA AA AMI AMP ANZ ASB Aioi Nissay Dowa Ando Assurant Autosure B…" at bounding box center [487, 345] width 726 height 500
click at [724, 578] on button "Save" at bounding box center [742, 576] width 216 height 35
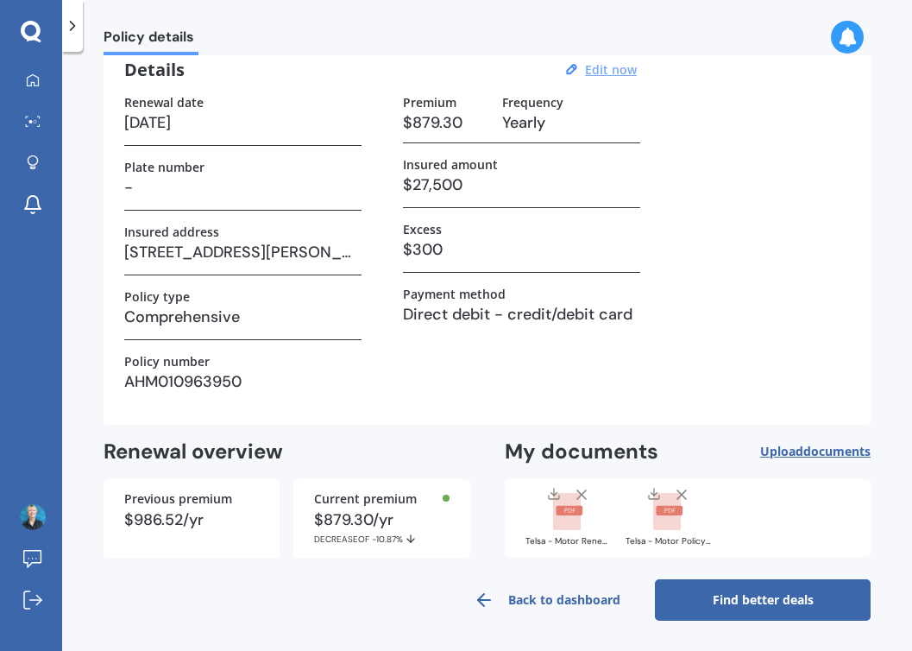
scroll to position [0, 0]
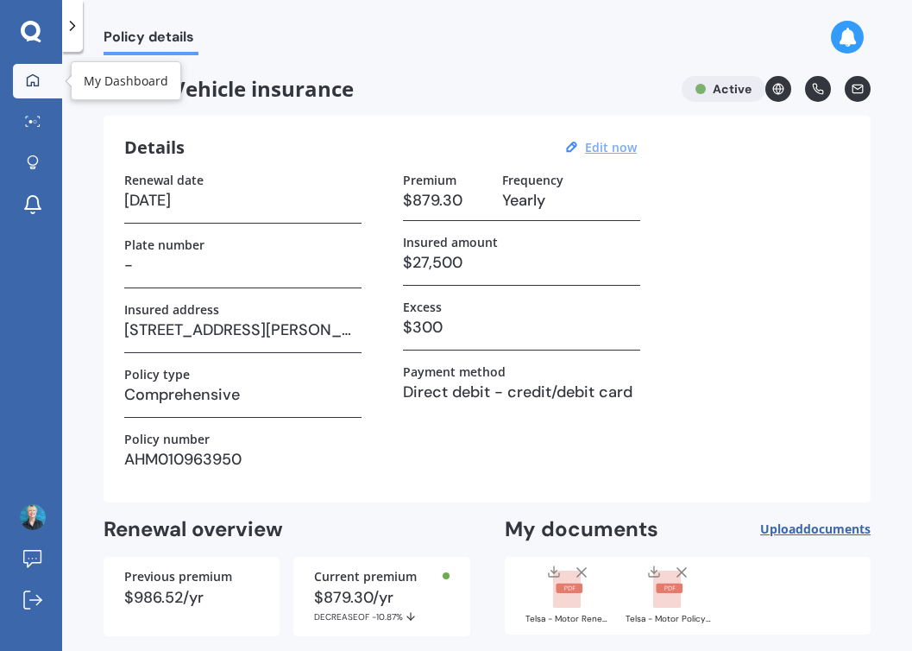
click at [44, 80] on div at bounding box center [33, 81] width 26 height 16
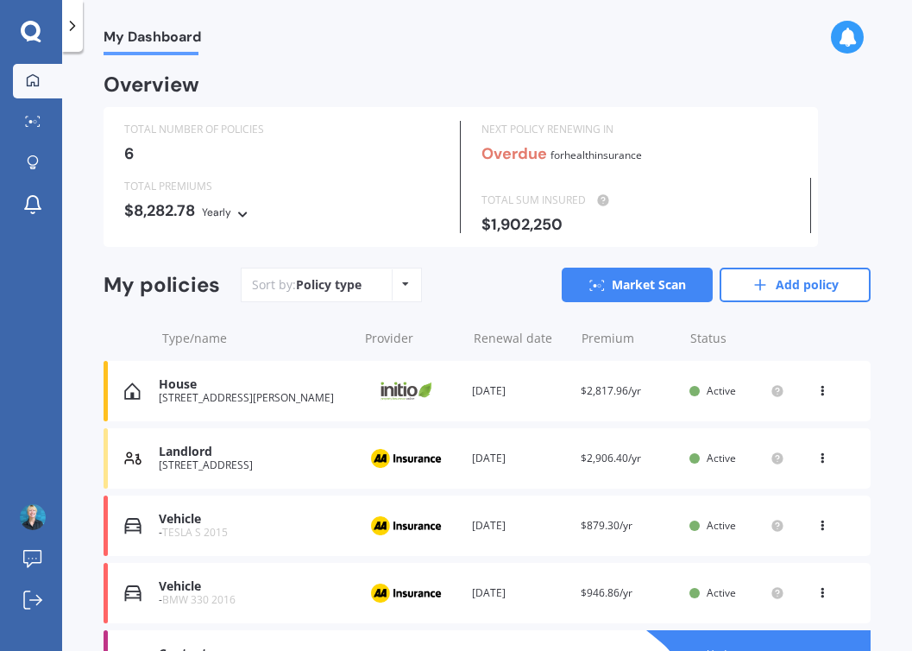
scroll to position [179, 0]
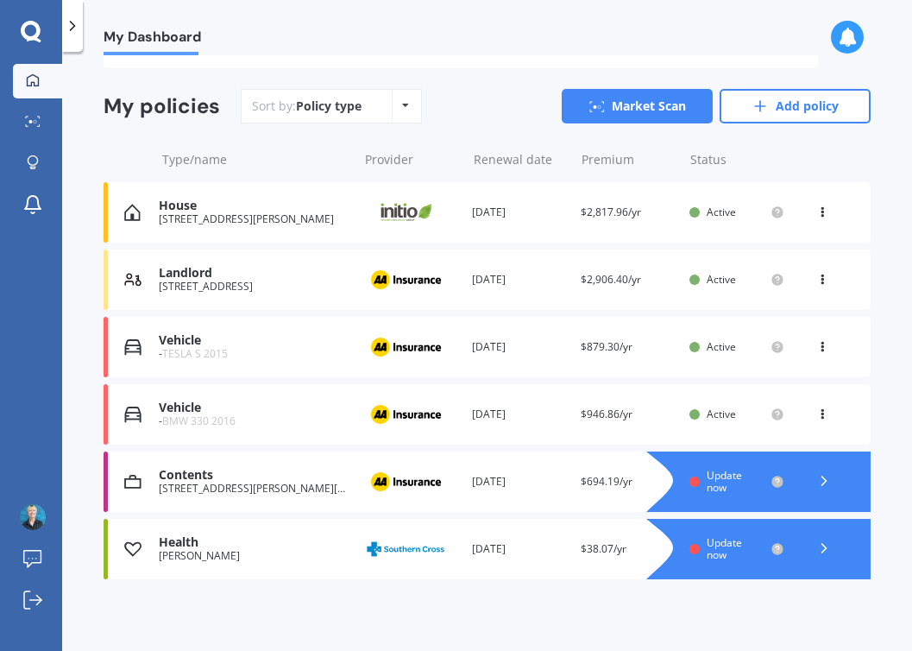
click at [183, 474] on div "Contents" at bounding box center [254, 475] width 190 height 15
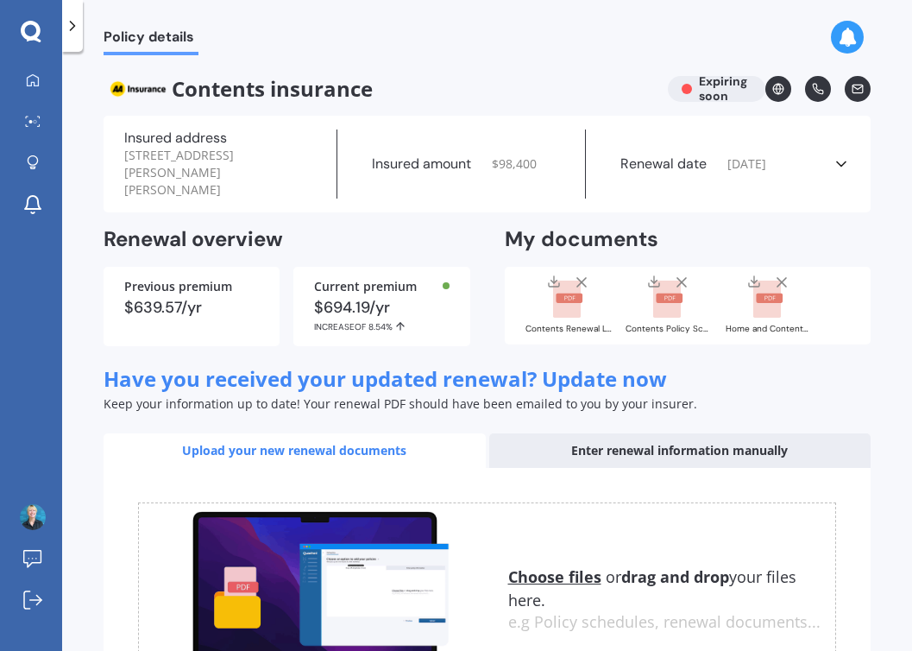
click at [835, 155] on icon at bounding box center [841, 163] width 17 height 17
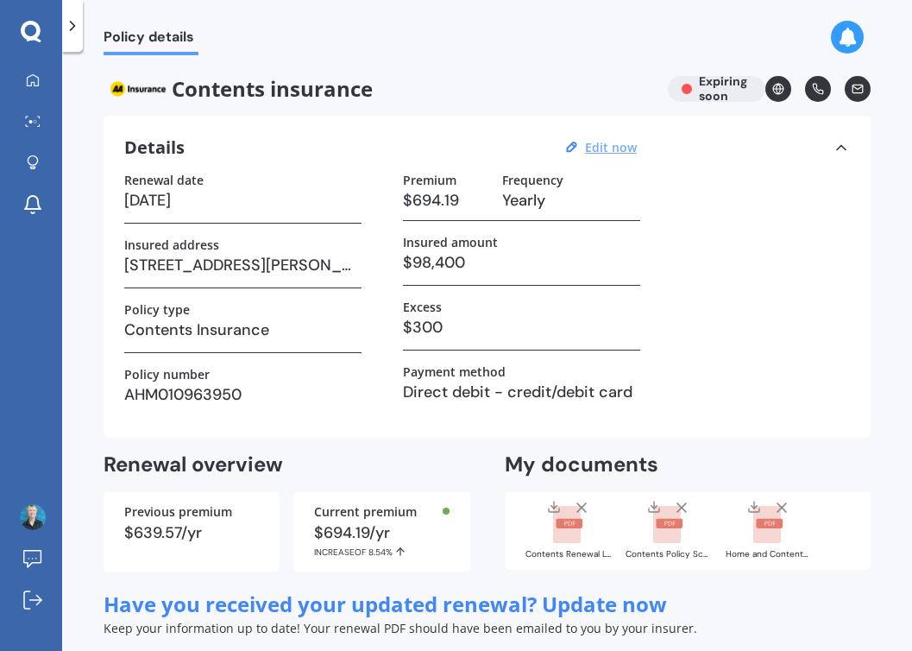
click at [608, 148] on u "Edit now" at bounding box center [611, 147] width 52 height 16
select select "28"
select select "10"
select select "2025"
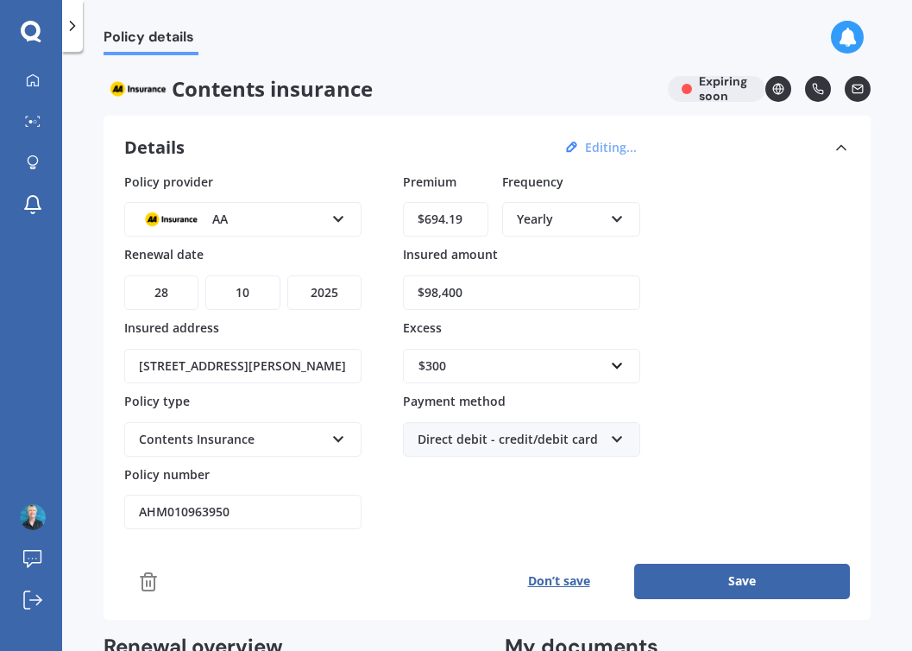
drag, startPoint x: 473, startPoint y: 225, endPoint x: 424, endPoint y: 225, distance: 49.2
click at [424, 225] on input "$694.19" at bounding box center [445, 219] width 85 height 35
type input "$669.62"
drag, startPoint x: 467, startPoint y: 293, endPoint x: 420, endPoint y: 293, distance: 46.6
click at [420, 293] on input "$98,400" at bounding box center [521, 292] width 237 height 35
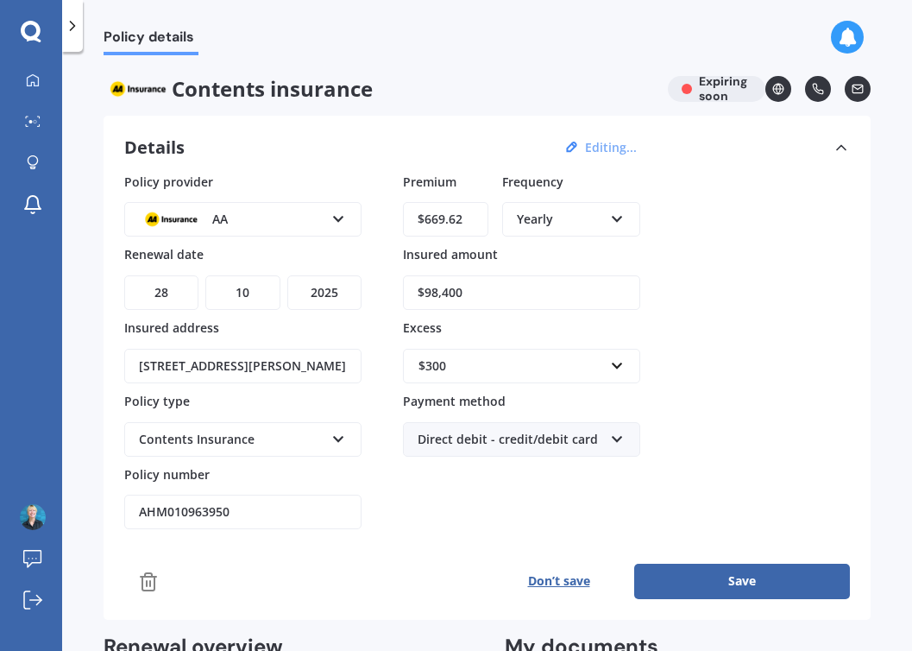
drag, startPoint x: 425, startPoint y: 293, endPoint x: 496, endPoint y: 294, distance: 71.6
click at [496, 294] on input "$98,400" at bounding box center [521, 292] width 237 height 35
paste input "text"
drag, startPoint x: 472, startPoint y: 290, endPoint x: 424, endPoint y: 291, distance: 48.3
click at [424, 291] on input "$98,400" at bounding box center [521, 292] width 237 height 35
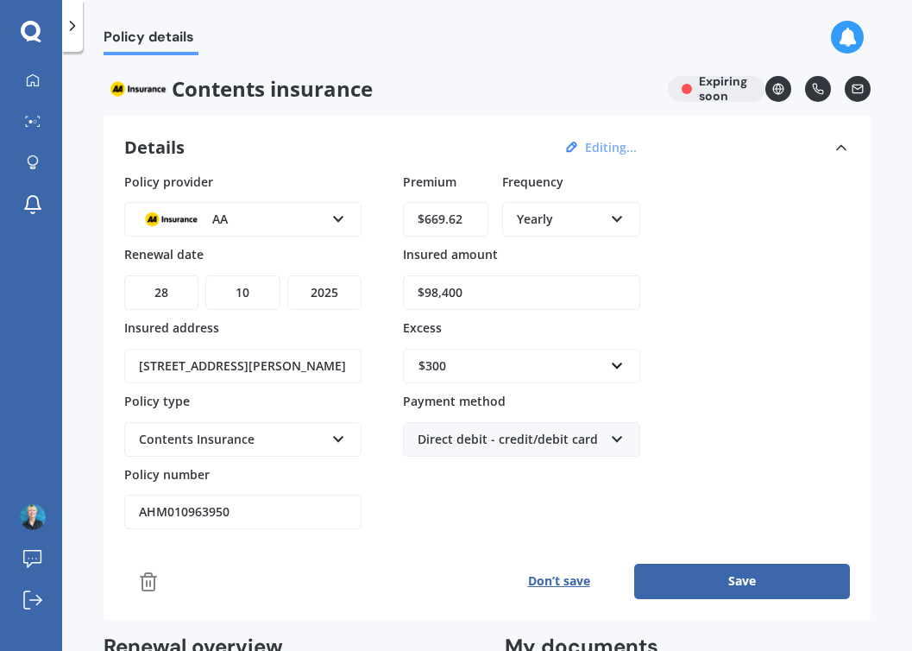
paste input "102,631"
type input "$102,631"
click at [437, 64] on div "Policy details Contents insurance Expiring soon Details Editing... Policy provi…" at bounding box center [487, 354] width 850 height 599
click at [437, 542] on div "Policy provider AA AA AMI AMP ANZ ASB Ando BNZ Co-Operative Bank FMG Initio Kiw…" at bounding box center [487, 386] width 726 height 426
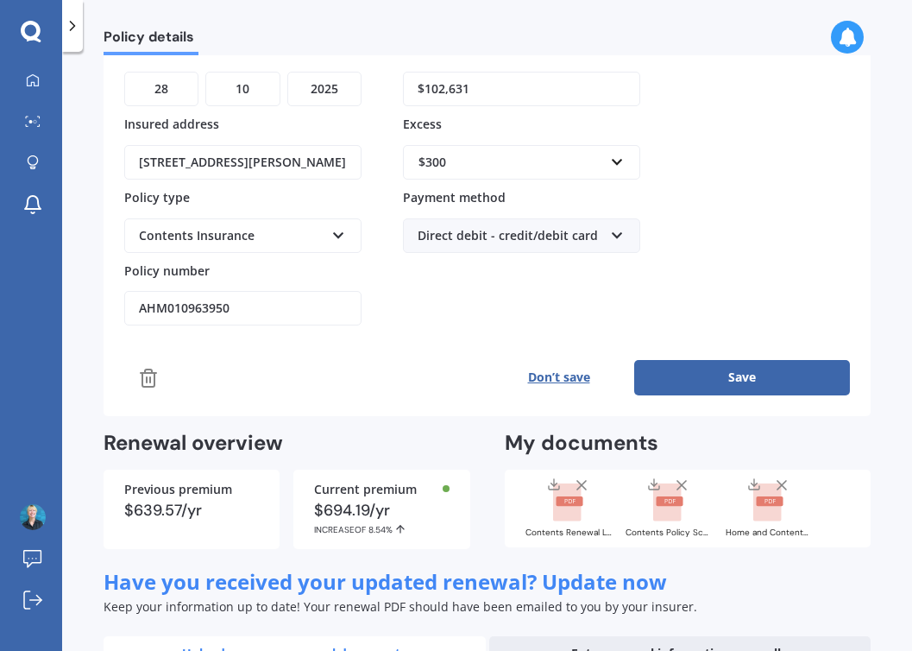
scroll to position [213, 0]
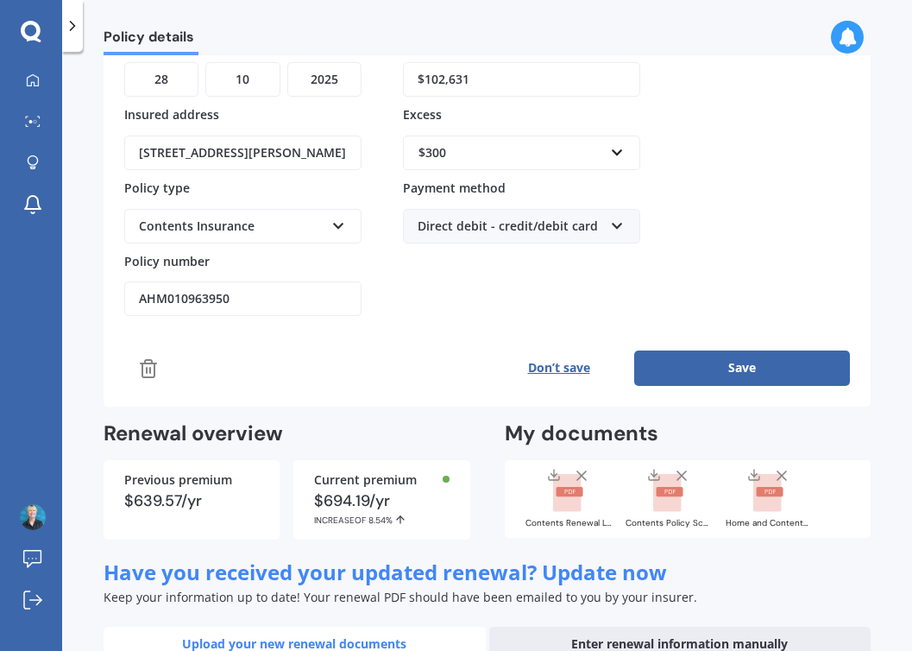
click at [702, 370] on button "Save" at bounding box center [742, 367] width 216 height 35
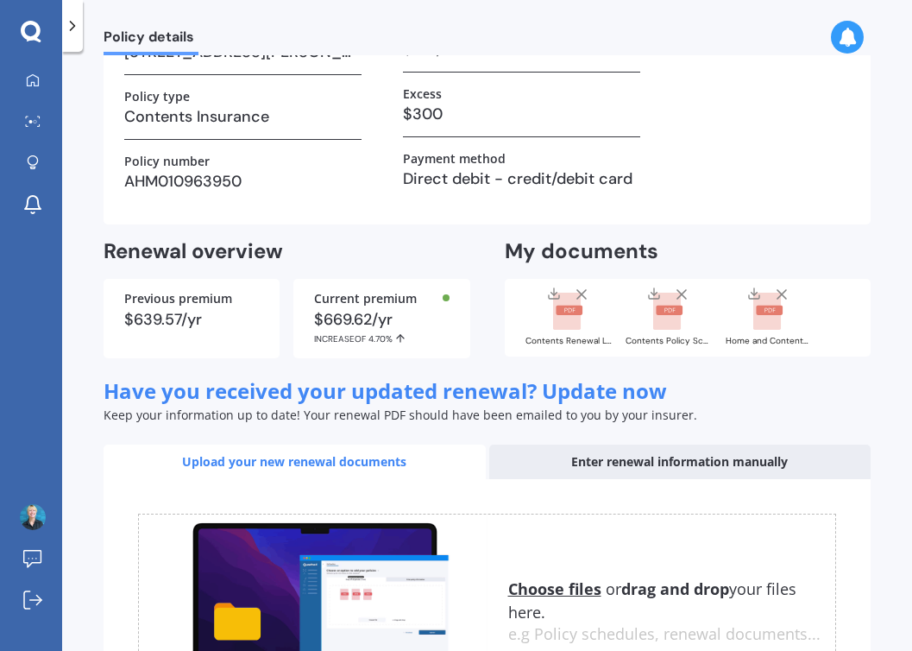
click at [678, 293] on icon at bounding box center [681, 294] width 17 height 17
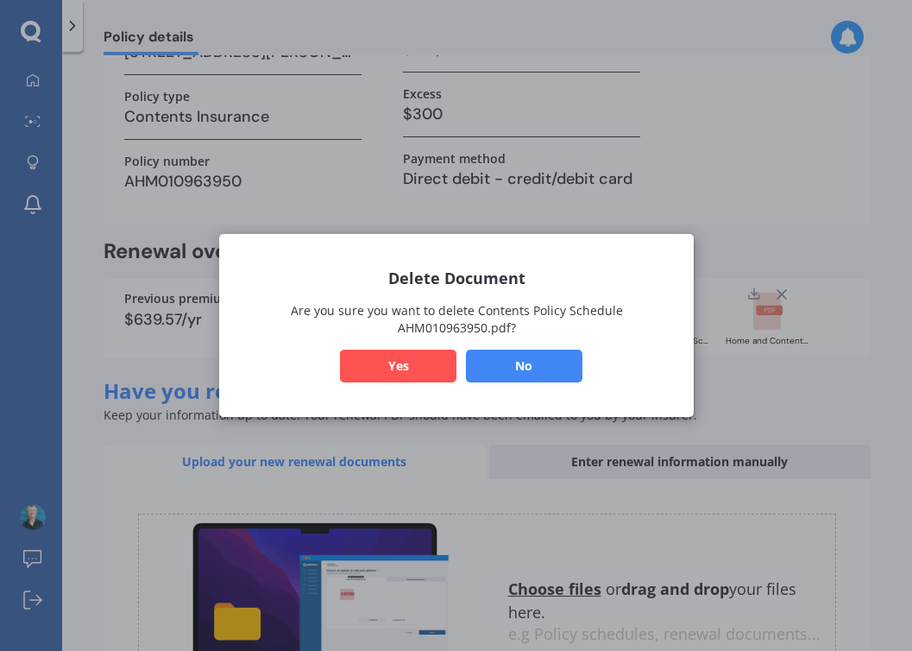
click at [400, 367] on button "Yes" at bounding box center [398, 366] width 117 height 33
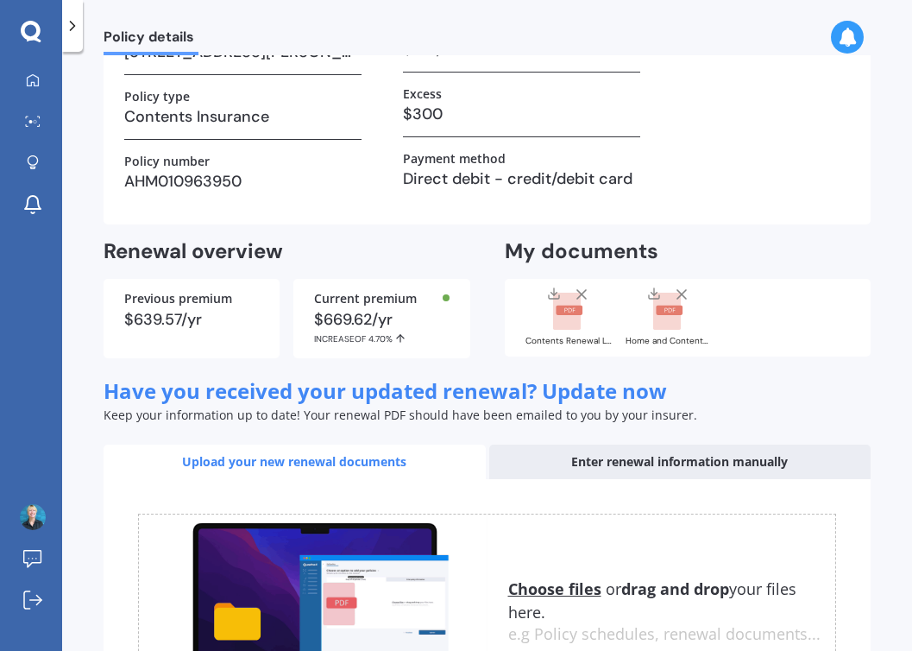
click at [576, 297] on icon at bounding box center [581, 294] width 17 height 17
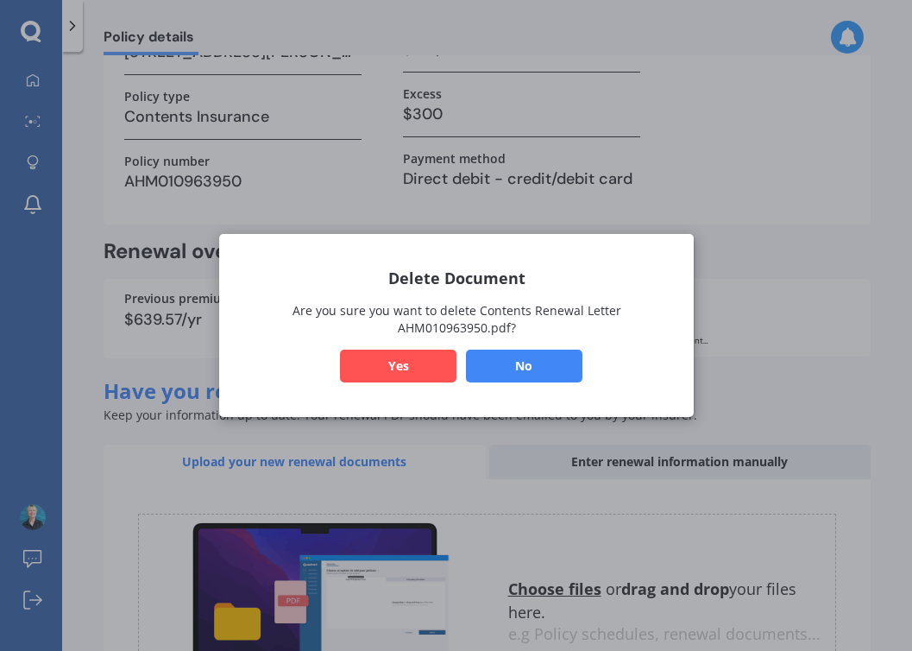
click at [413, 362] on button "Yes" at bounding box center [398, 366] width 117 height 33
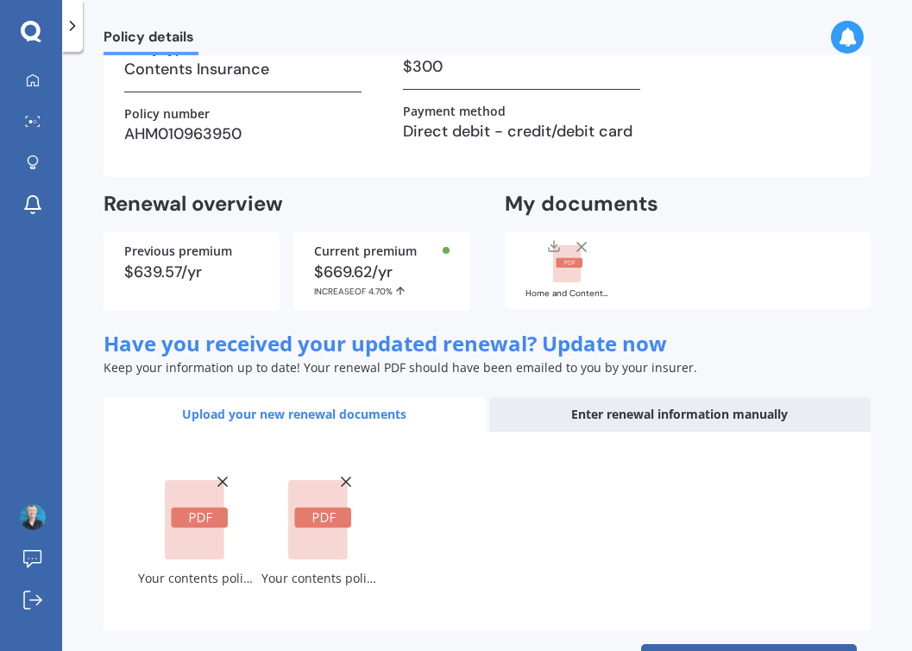
scroll to position [326, 0]
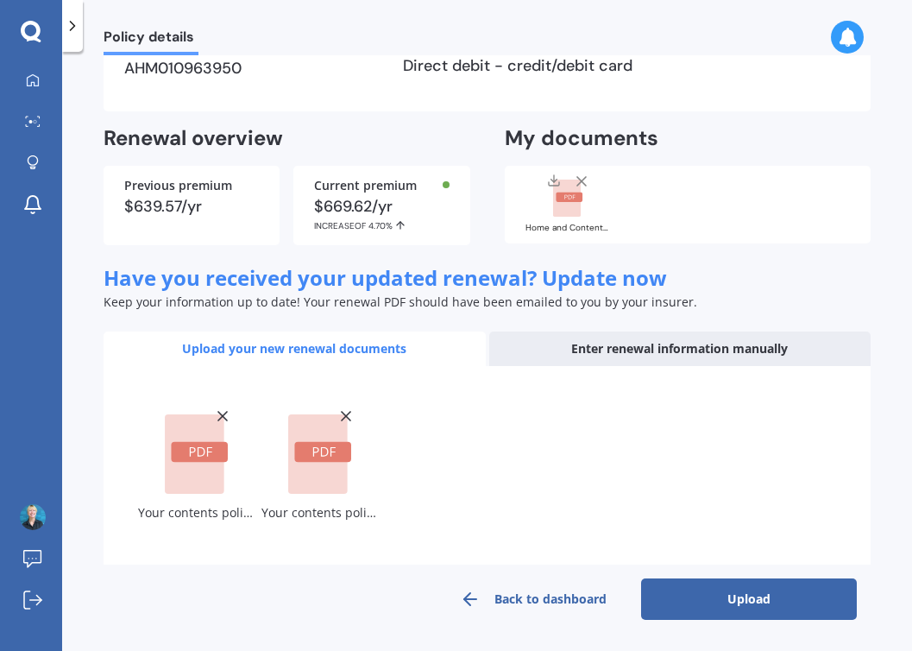
click at [740, 598] on button "Upload" at bounding box center [749, 598] width 216 height 41
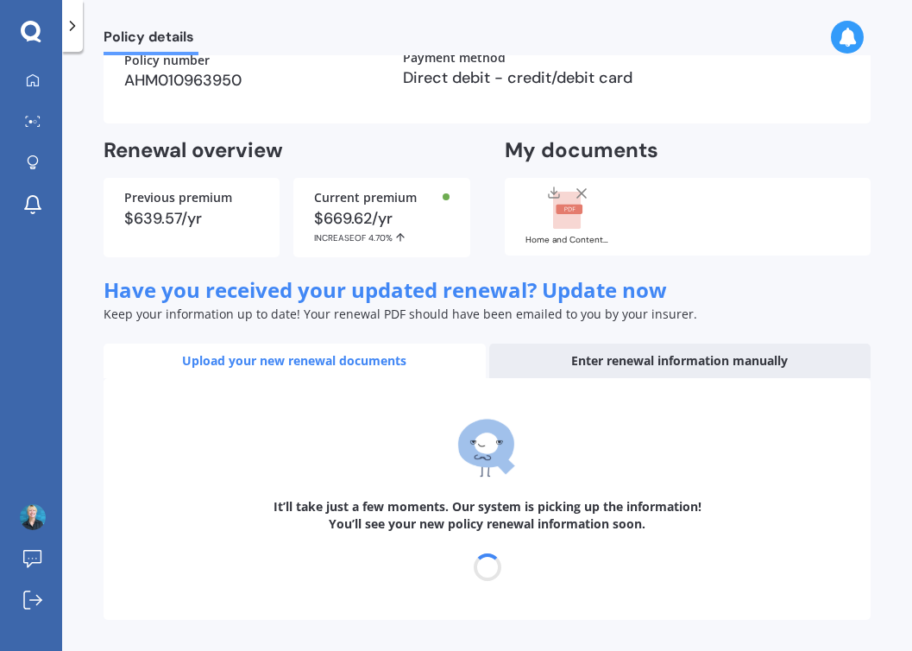
scroll to position [20, 0]
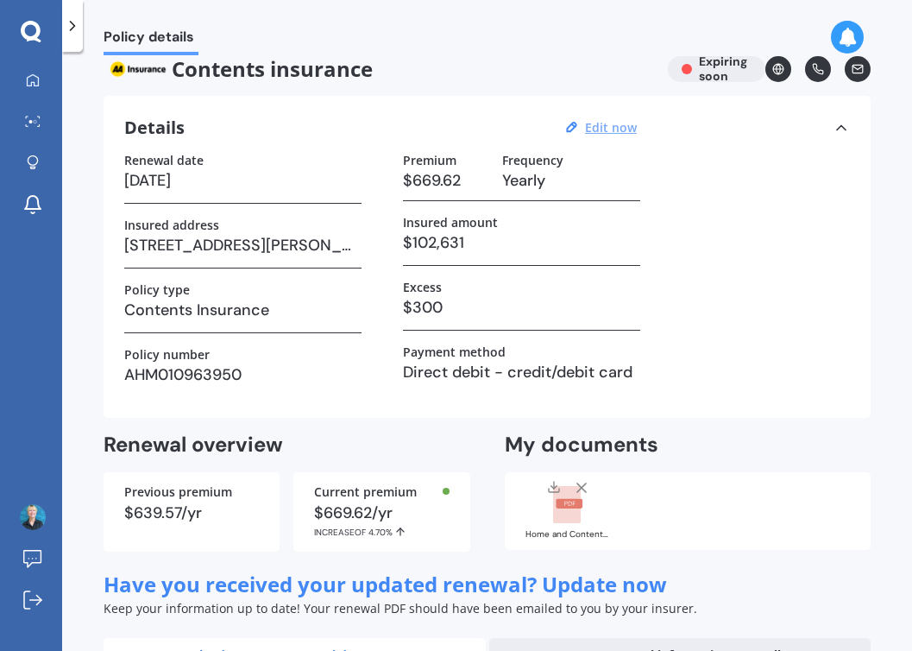
select select "28"
select select "10"
select select "2026"
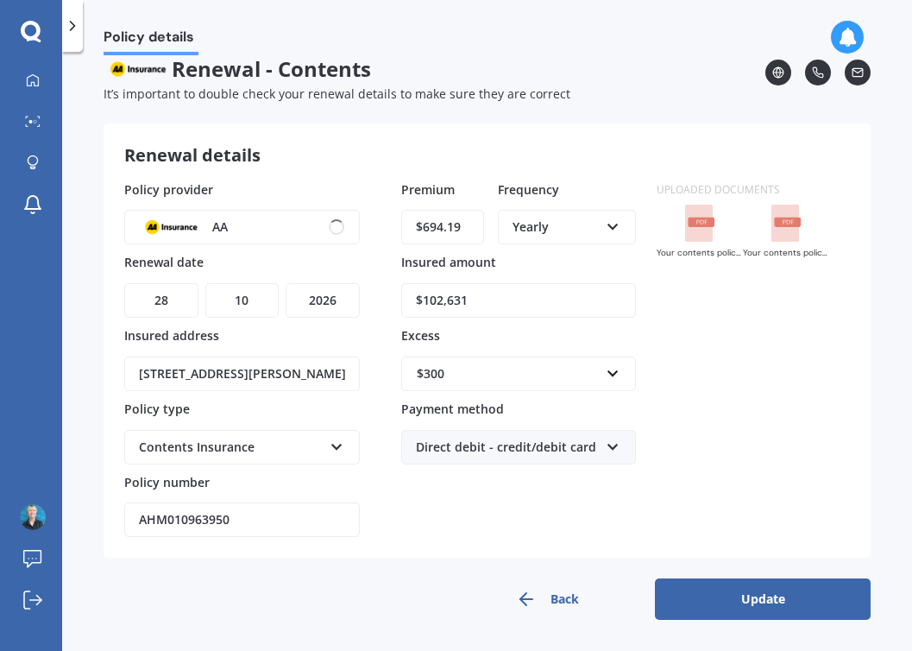
scroll to position [0, 0]
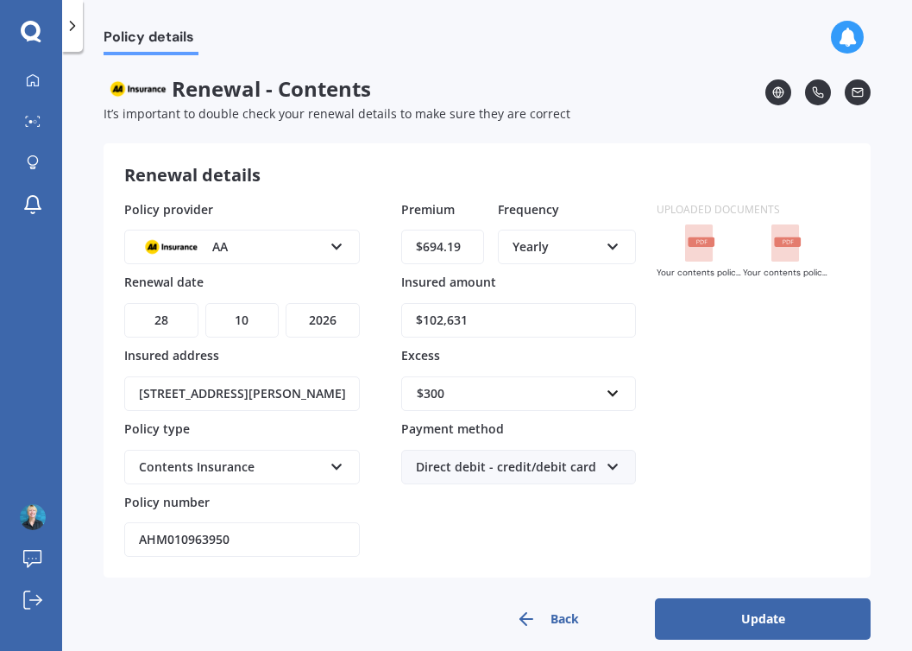
click at [743, 614] on button "Update" at bounding box center [763, 618] width 216 height 41
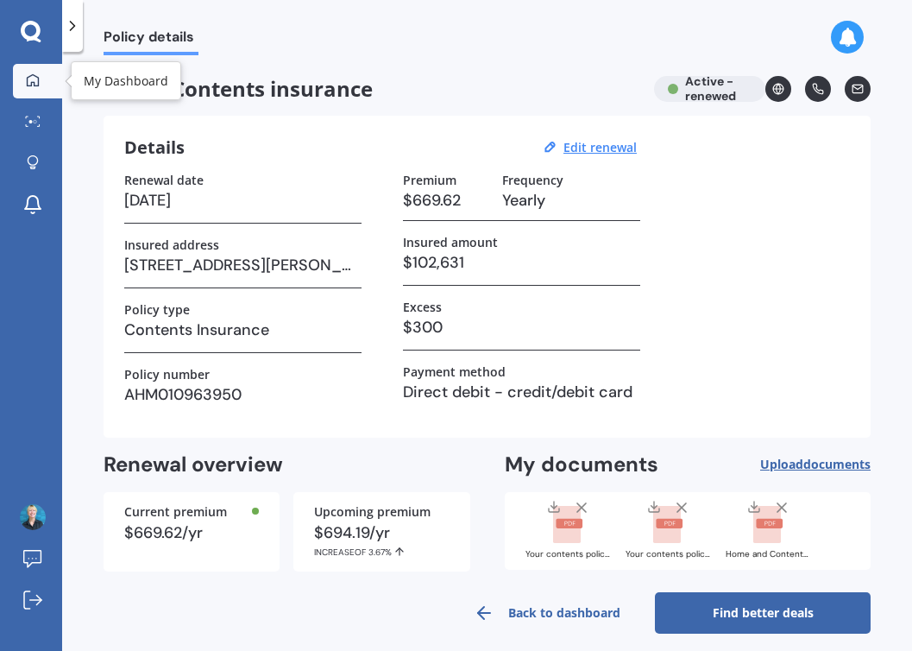
click at [29, 82] on icon at bounding box center [33, 80] width 14 height 14
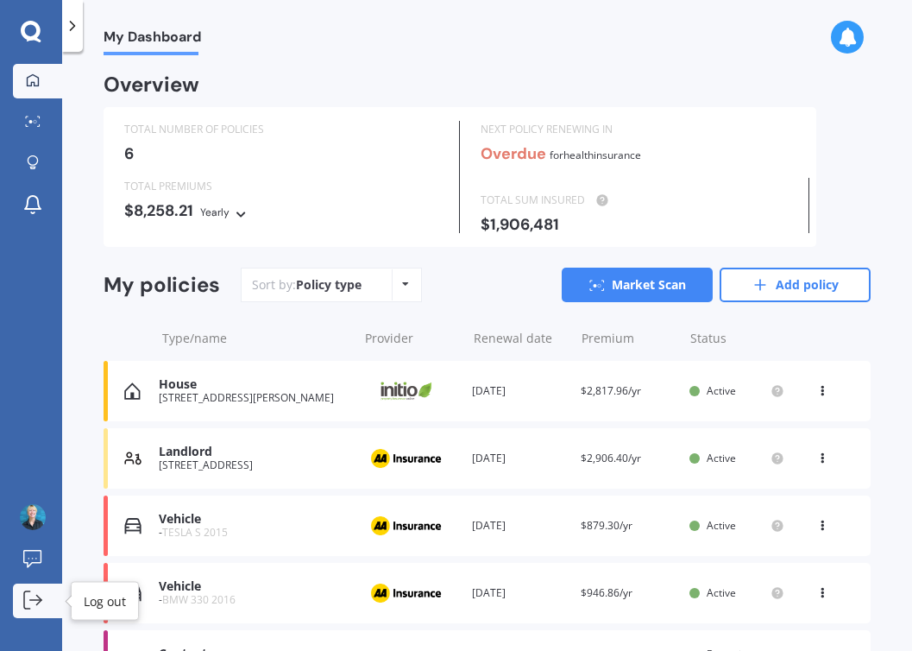
click at [27, 603] on icon at bounding box center [32, 599] width 19 height 19
